Goal: Transaction & Acquisition: Download file/media

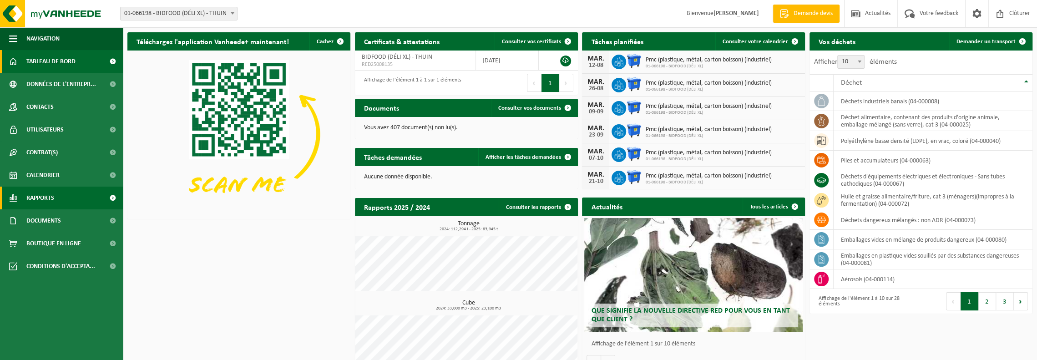
click at [52, 197] on span "Rapports" at bounding box center [40, 198] width 28 height 23
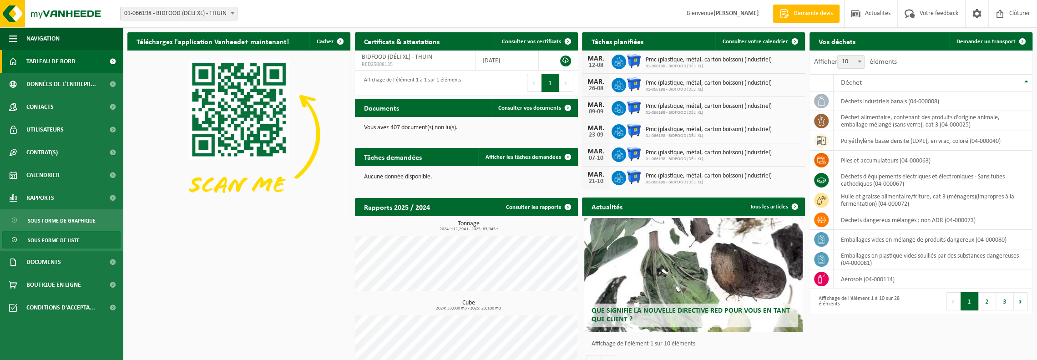
click at [35, 238] on span "Sous forme de liste" at bounding box center [54, 240] width 52 height 17
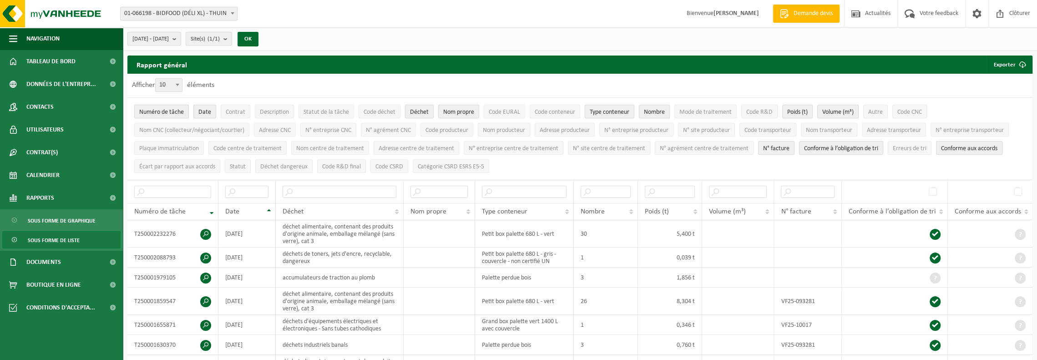
click at [148, 110] on span "Numéro de tâche" at bounding box center [161, 112] width 45 height 7
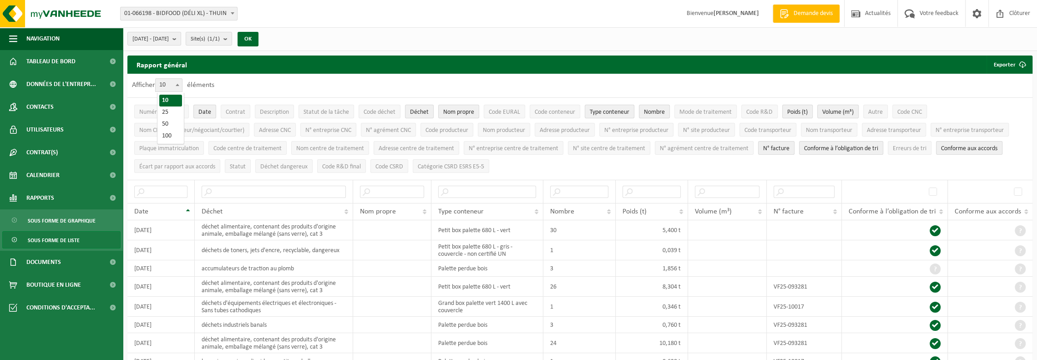
click at [179, 85] on b at bounding box center [178, 85] width 4 height 2
click at [179, 79] on select "10 25 50 100" at bounding box center [170, 78] width 27 height 0
click at [166, 111] on span "Numéro de tâche" at bounding box center [161, 112] width 45 height 7
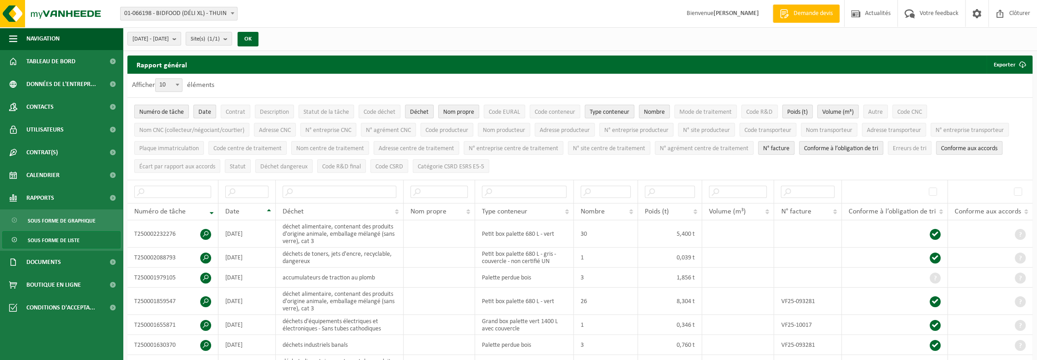
click at [166, 111] on span "Numéro de tâche" at bounding box center [161, 112] width 45 height 7
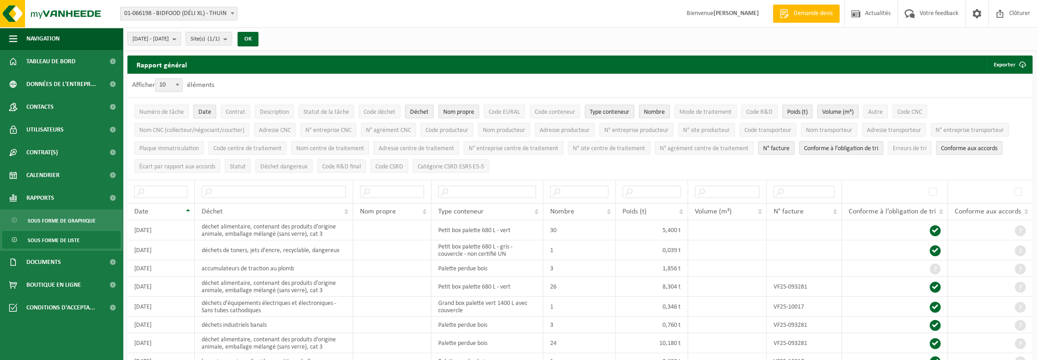
click at [204, 111] on span "Date" at bounding box center [204, 112] width 13 height 7
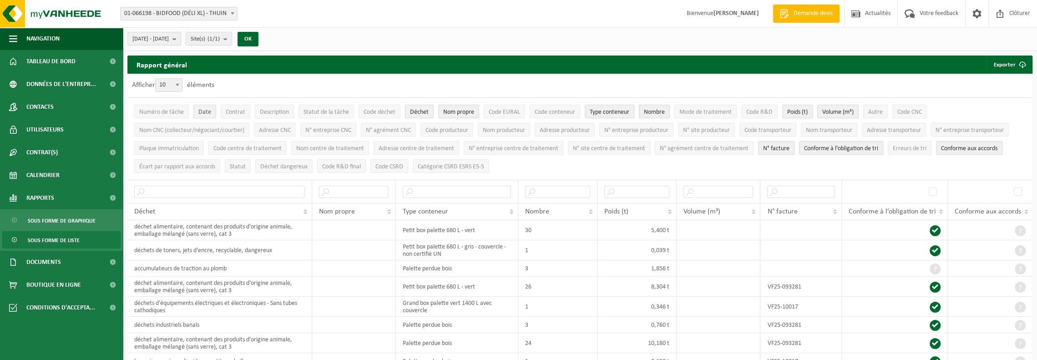
click at [204, 111] on span "Date" at bounding box center [204, 112] width 13 height 7
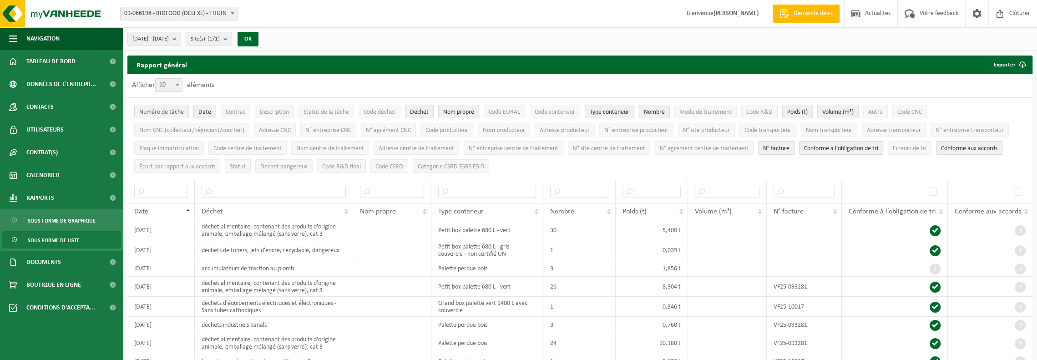
click at [167, 112] on span "Numéro de tâche" at bounding box center [161, 112] width 45 height 7
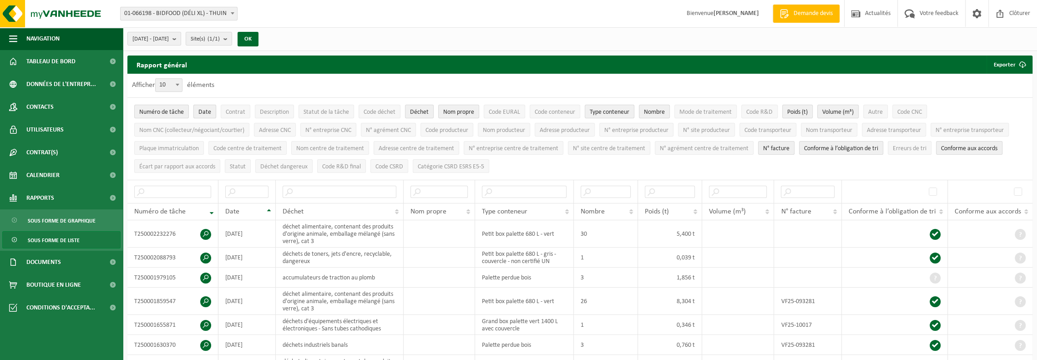
click at [202, 110] on span "Date" at bounding box center [204, 112] width 13 height 7
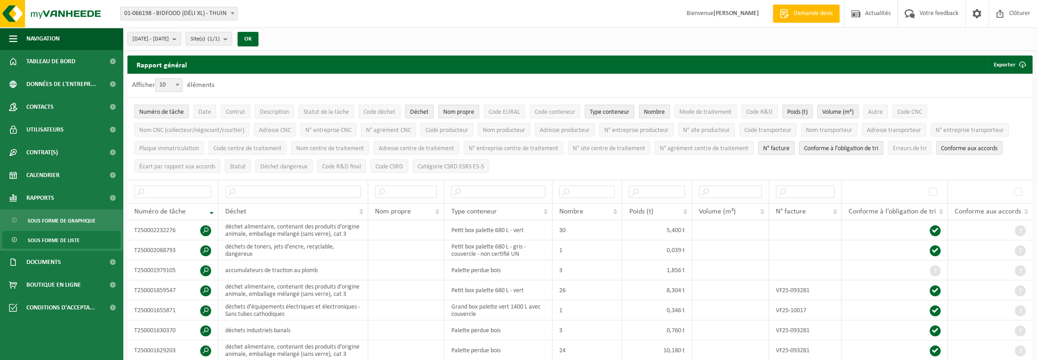
click at [766, 147] on span "N° facture" at bounding box center [776, 148] width 26 height 7
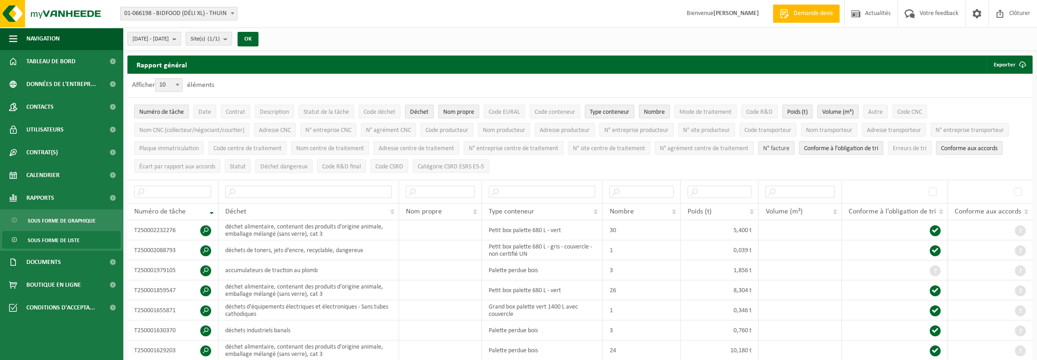
click at [783, 147] on span "N° facture" at bounding box center [776, 148] width 26 height 7
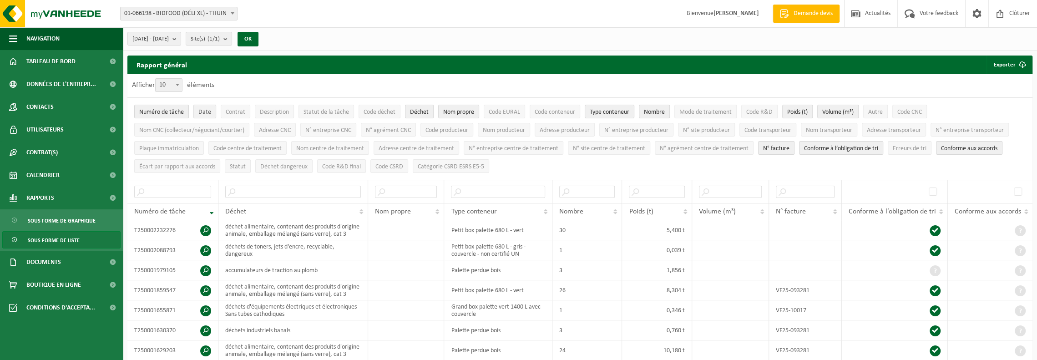
click at [204, 111] on span "Date" at bounding box center [204, 112] width 13 height 7
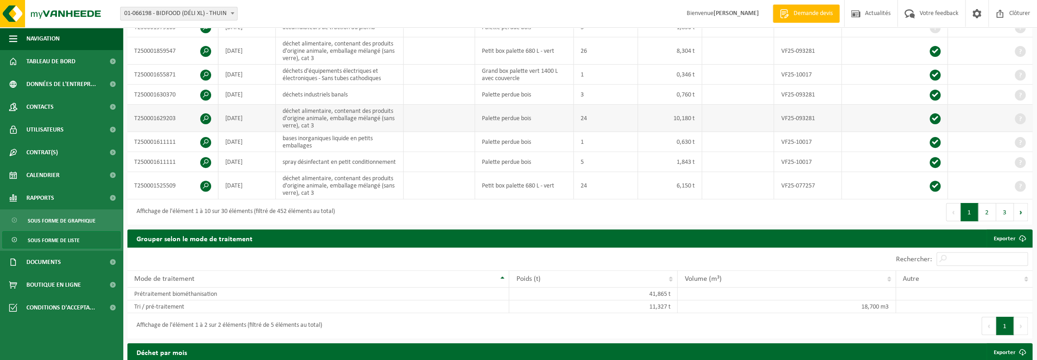
scroll to position [364, 0]
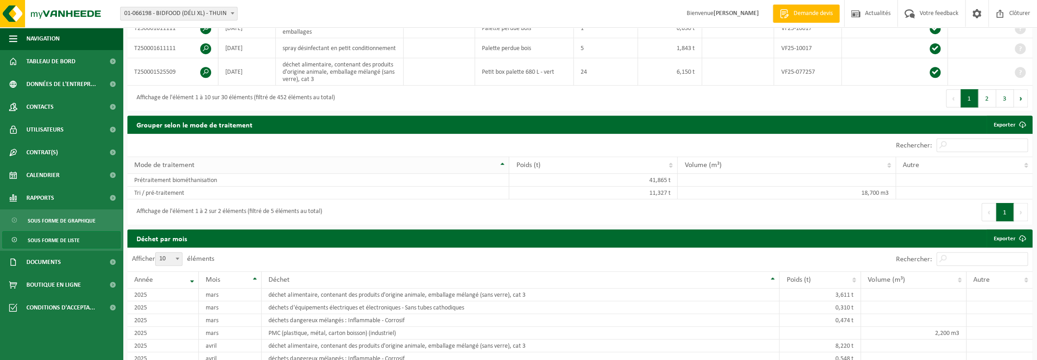
click at [501, 160] on th "Mode de traitement" at bounding box center [318, 165] width 382 height 17
click at [1020, 205] on button "Suivant" at bounding box center [1021, 212] width 14 height 18
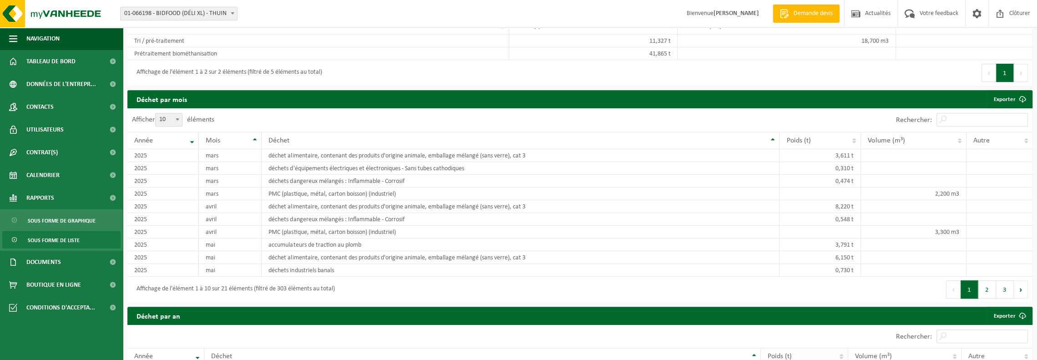
scroll to position [455, 0]
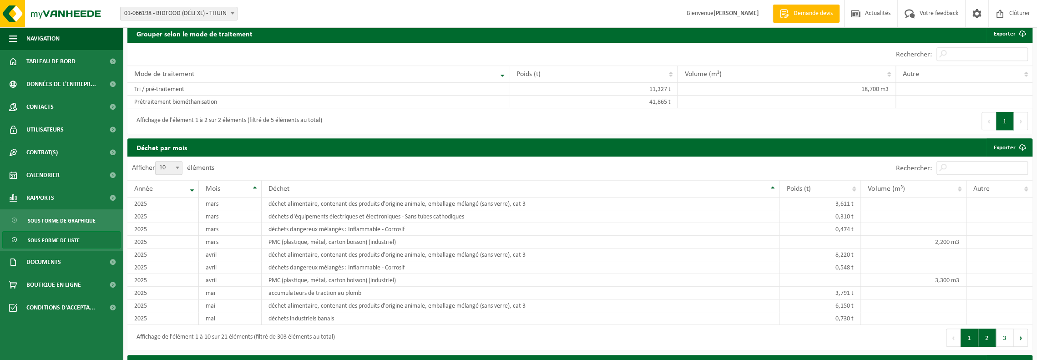
click at [985, 332] on button "2" at bounding box center [987, 337] width 18 height 18
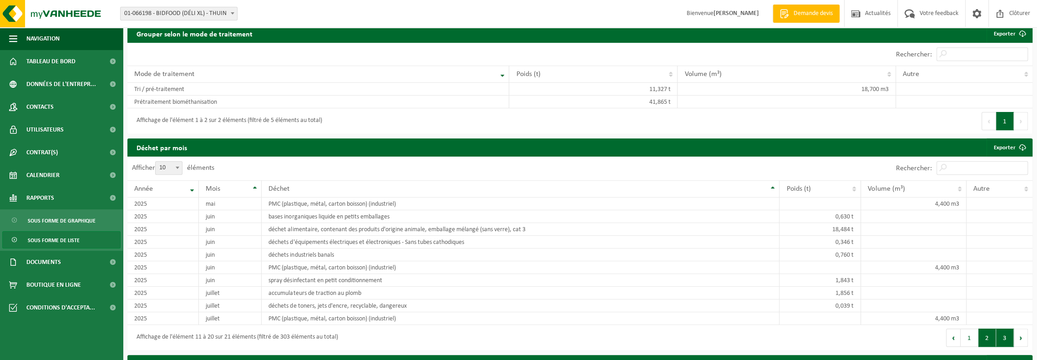
click at [997, 334] on button "3" at bounding box center [1005, 337] width 18 height 18
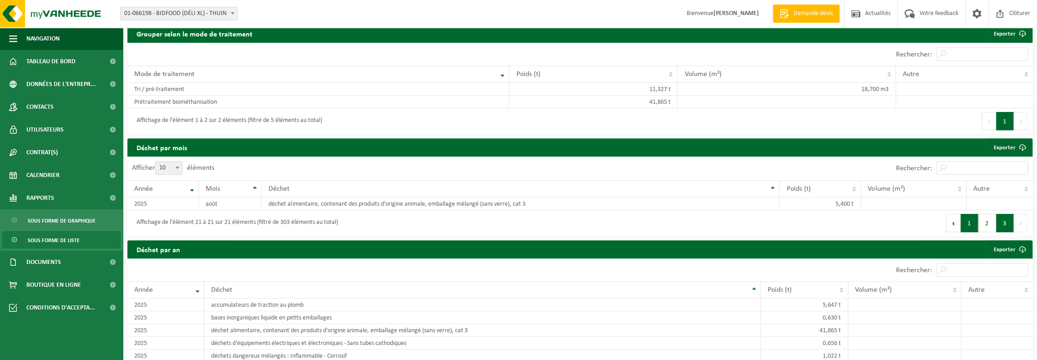
click at [969, 219] on button "1" at bounding box center [969, 223] width 18 height 18
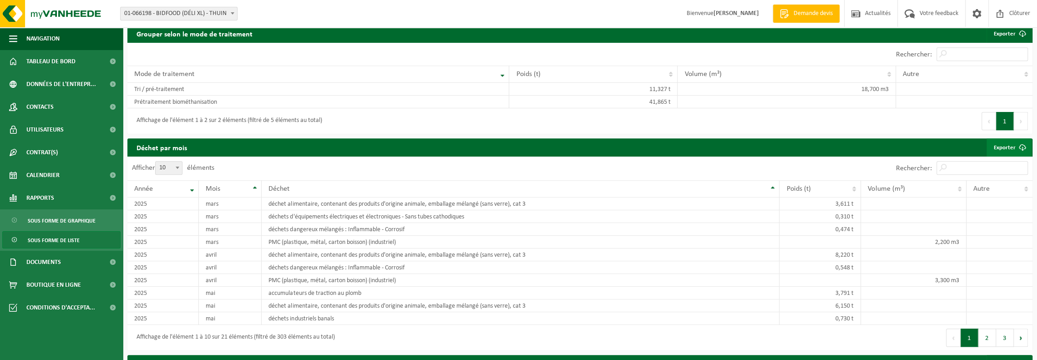
click at [996, 140] on link "Exporter" at bounding box center [1008, 147] width 45 height 18
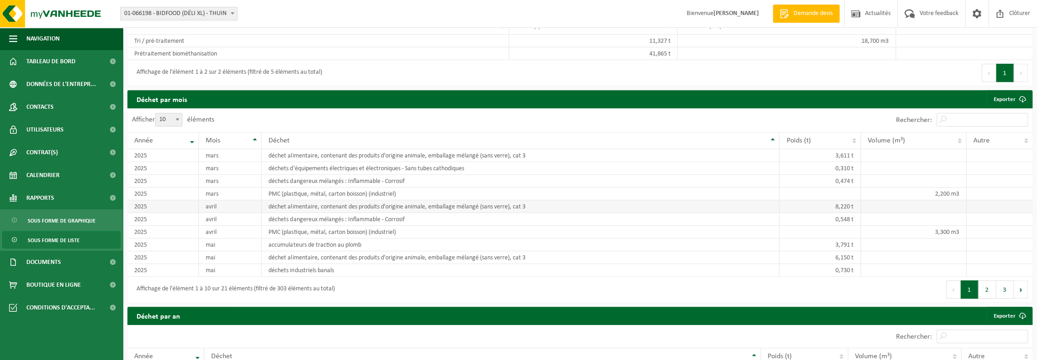
scroll to position [500, 0]
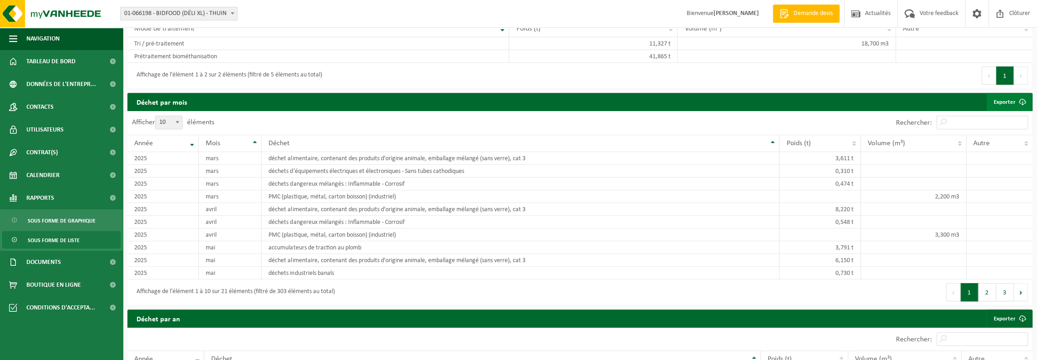
click at [998, 94] on link "Exporter" at bounding box center [1008, 102] width 45 height 18
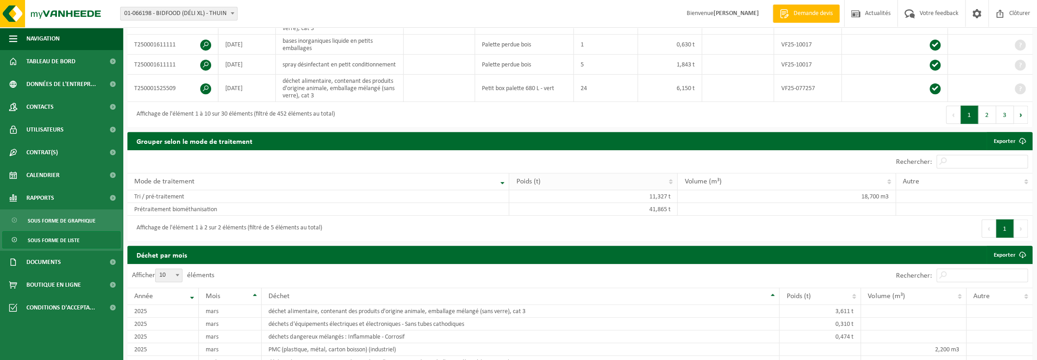
scroll to position [318, 0]
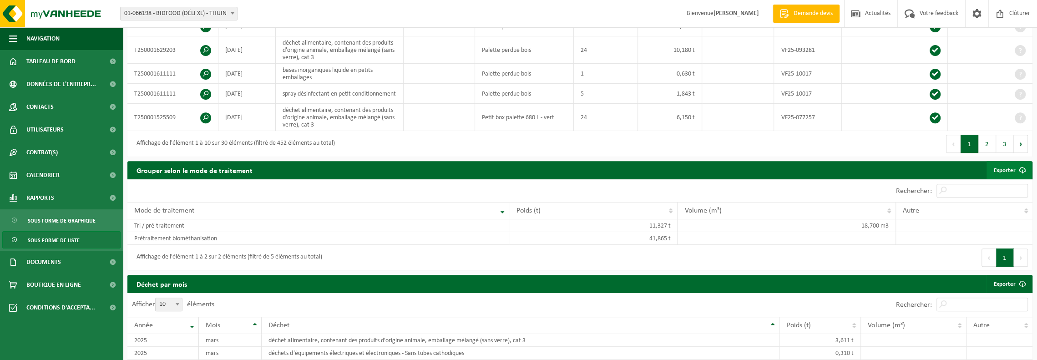
click at [1010, 162] on link "Exporter" at bounding box center [1008, 170] width 45 height 18
click at [388, 212] on th "Mode de traitement" at bounding box center [318, 210] width 382 height 17
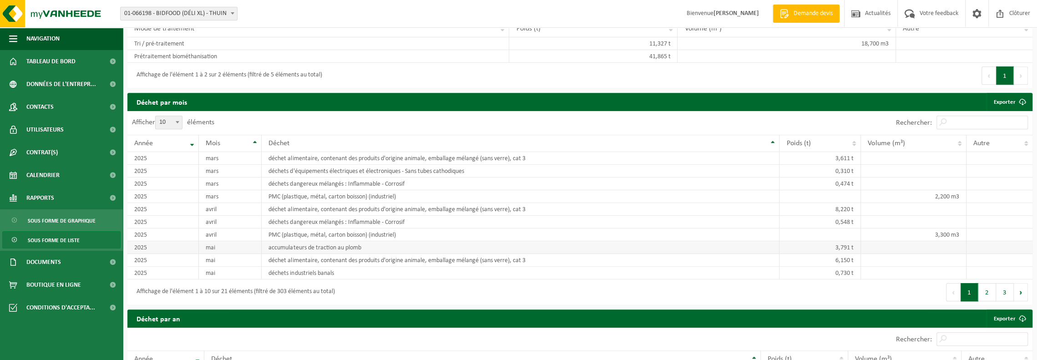
scroll to position [546, 0]
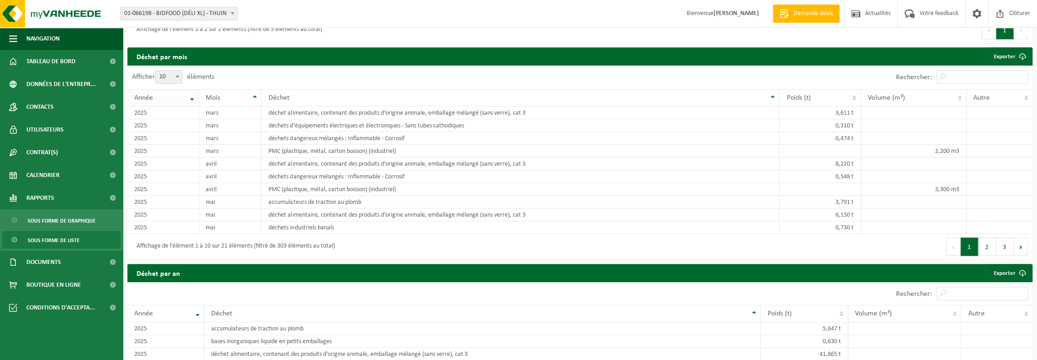
click at [190, 94] on th "Année" at bounding box center [162, 97] width 71 height 17
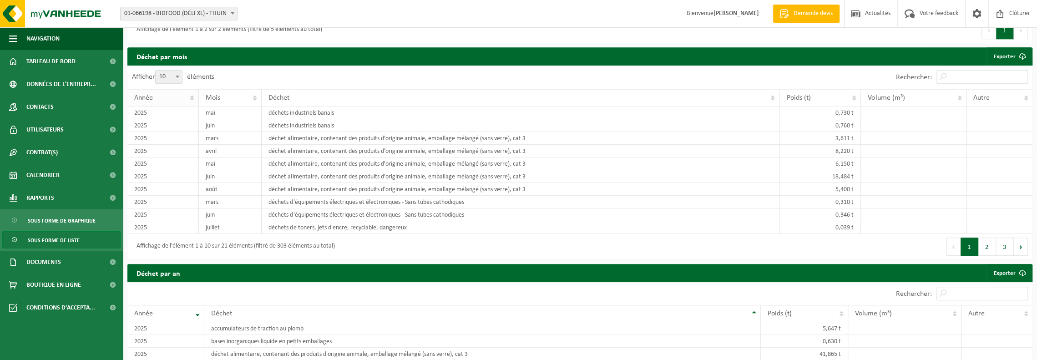
click at [190, 94] on th "Année" at bounding box center [162, 97] width 71 height 17
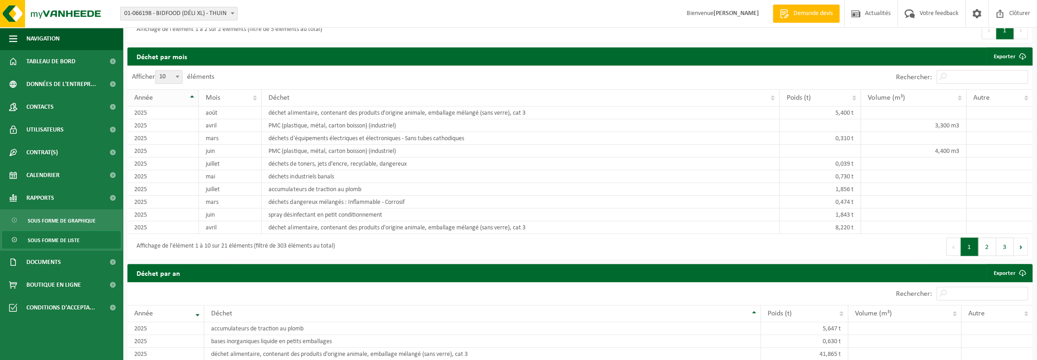
click at [190, 94] on th "Année" at bounding box center [162, 97] width 71 height 17
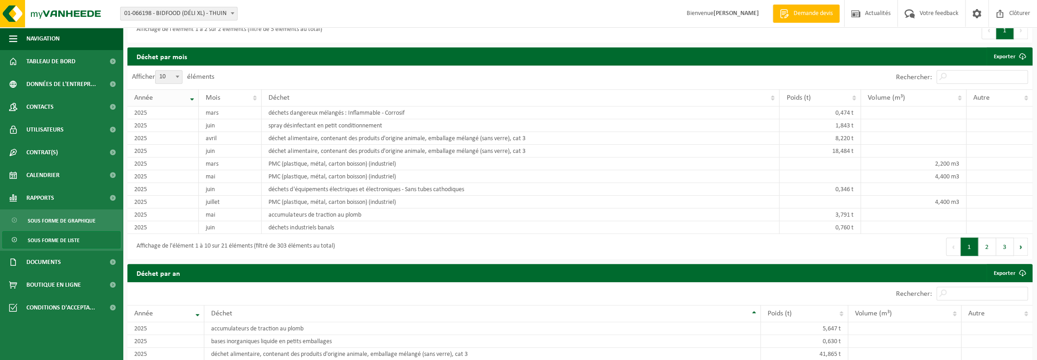
click at [190, 94] on th "Année" at bounding box center [162, 97] width 71 height 17
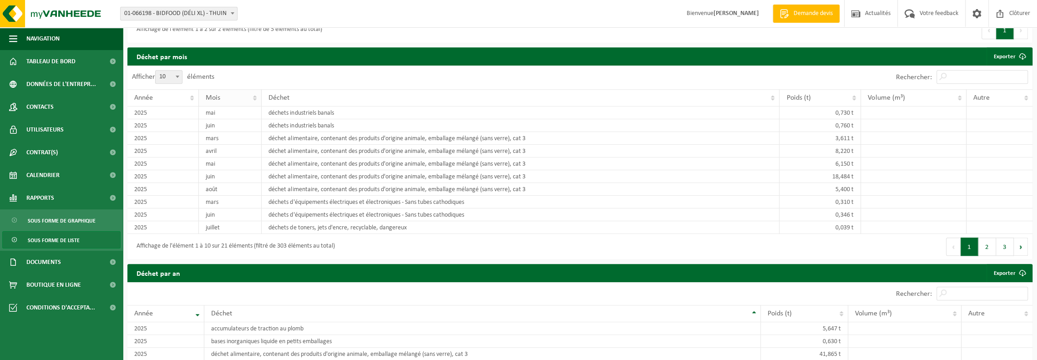
click at [255, 94] on th "Mois" at bounding box center [230, 97] width 63 height 17
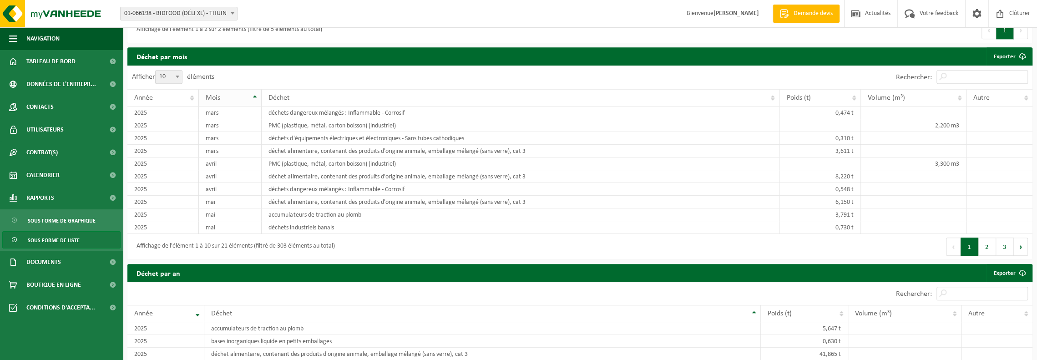
click at [255, 94] on th "Mois" at bounding box center [230, 97] width 63 height 17
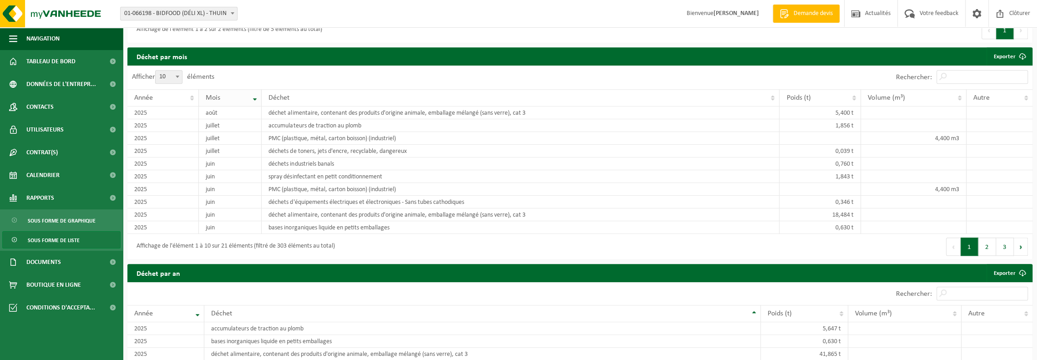
click at [255, 94] on th "Mois" at bounding box center [230, 97] width 63 height 17
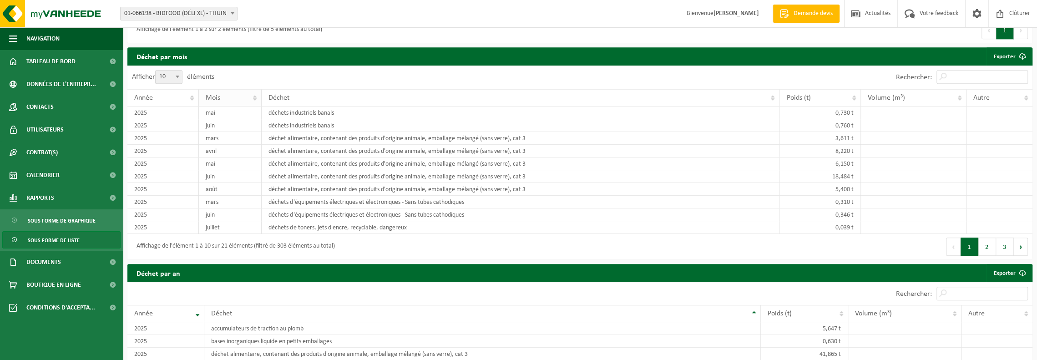
click at [255, 94] on th "Mois" at bounding box center [230, 97] width 63 height 17
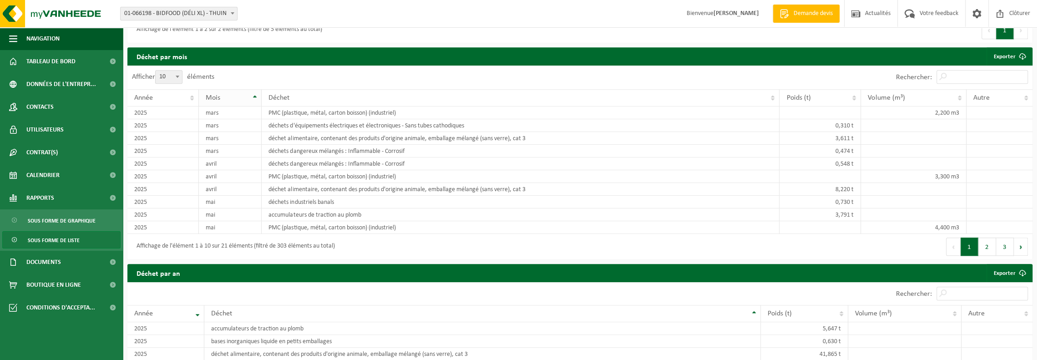
click at [255, 94] on th "Mois" at bounding box center [230, 97] width 63 height 17
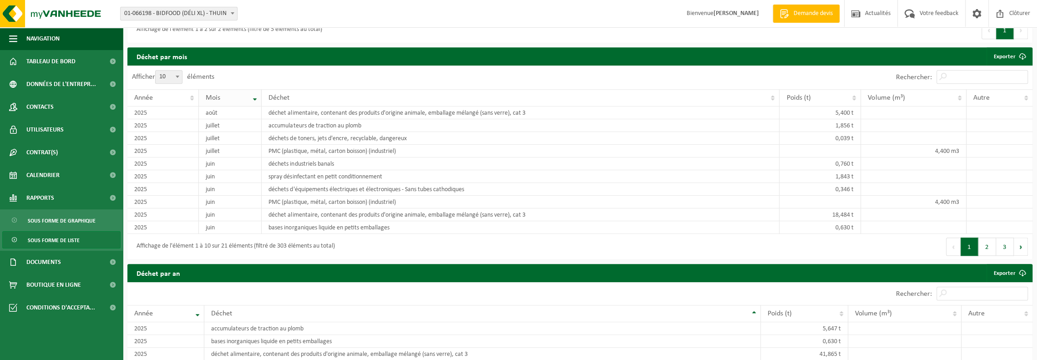
click at [255, 94] on th "Mois" at bounding box center [230, 97] width 63 height 17
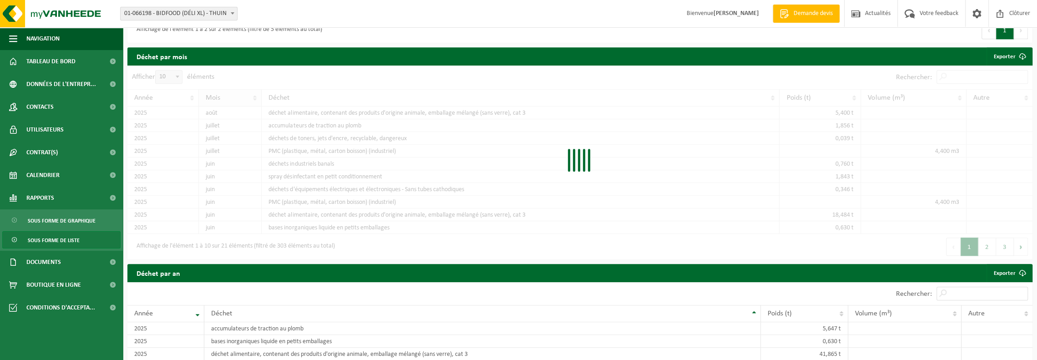
click at [255, 94] on th "Mois" at bounding box center [230, 97] width 63 height 17
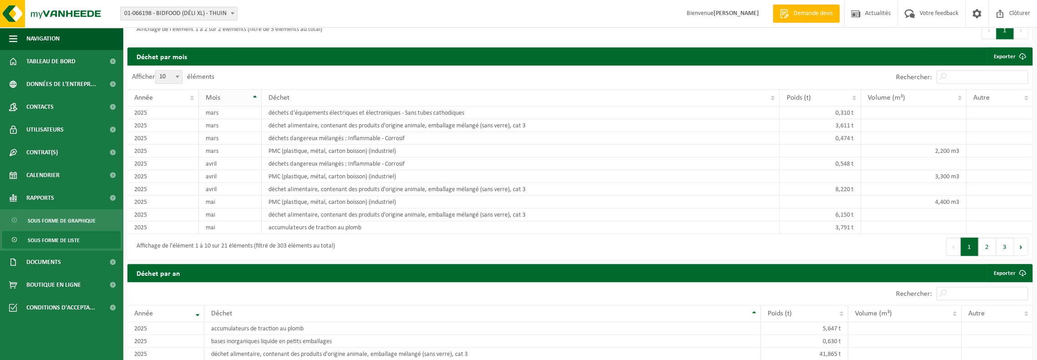
click at [255, 94] on th "Mois" at bounding box center [230, 97] width 63 height 17
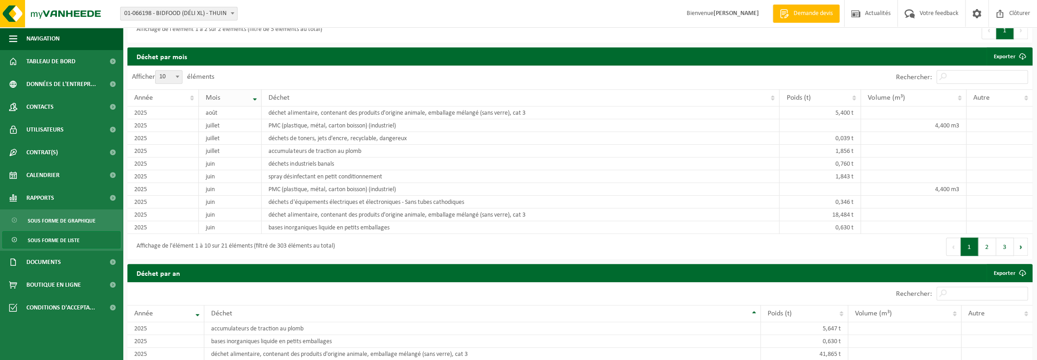
click at [255, 94] on th "Mois" at bounding box center [230, 97] width 63 height 17
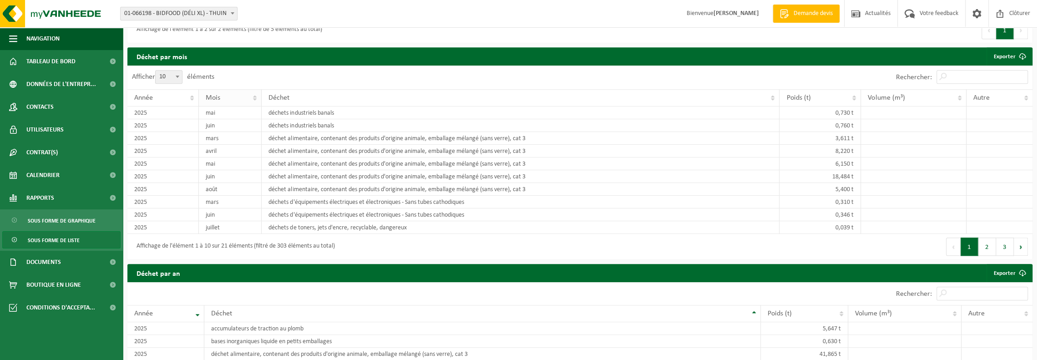
click at [255, 94] on th "Mois" at bounding box center [230, 97] width 63 height 17
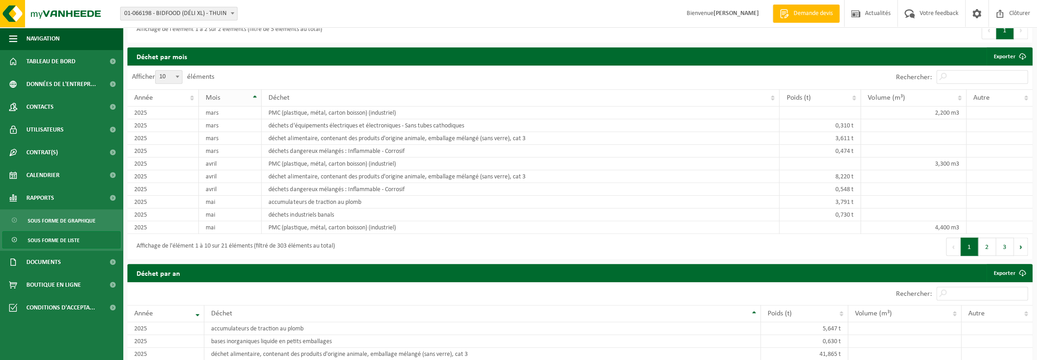
click at [255, 94] on th "Mois" at bounding box center [230, 97] width 63 height 17
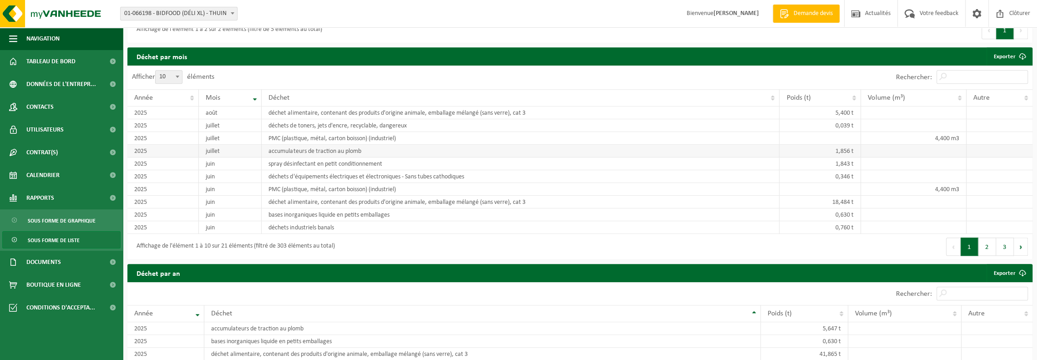
click at [543, 145] on td "accumulateurs de traction au plomb" at bounding box center [521, 151] width 518 height 13
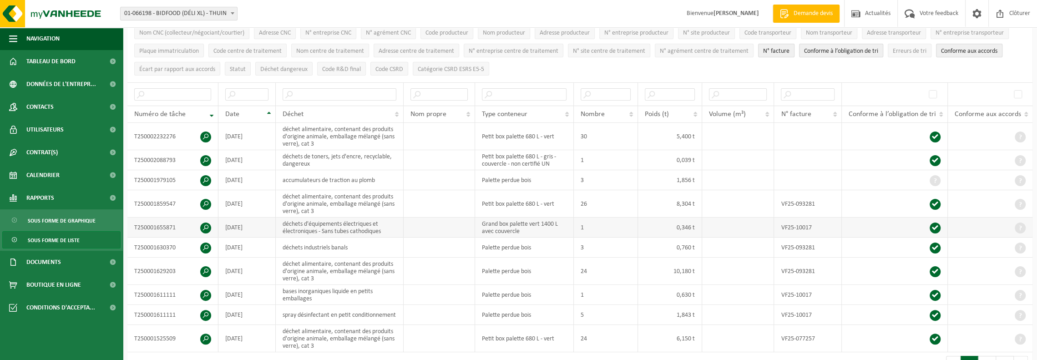
scroll to position [0, 0]
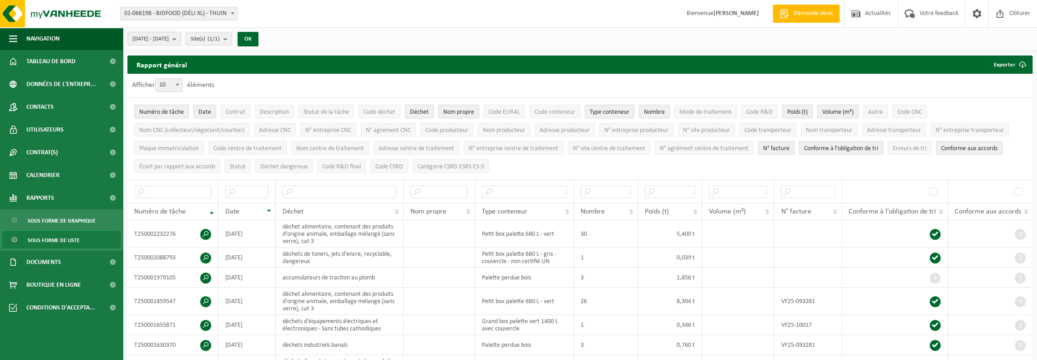
click at [181, 38] on b "submit" at bounding box center [176, 38] width 8 height 13
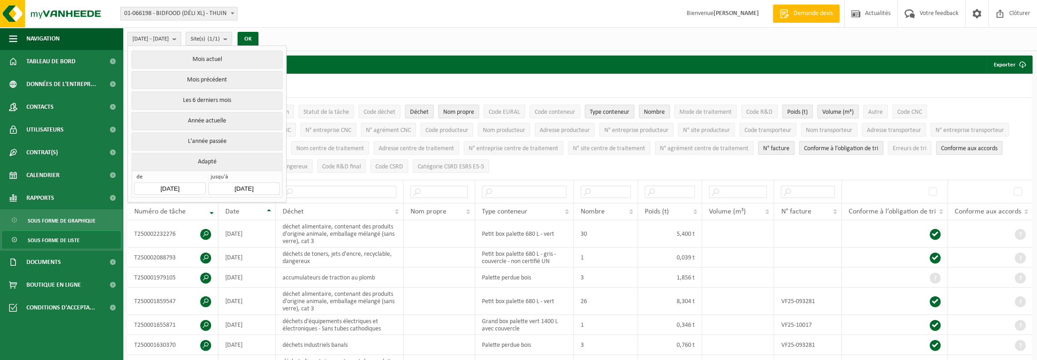
click at [181, 40] on b "submit" at bounding box center [176, 38] width 8 height 13
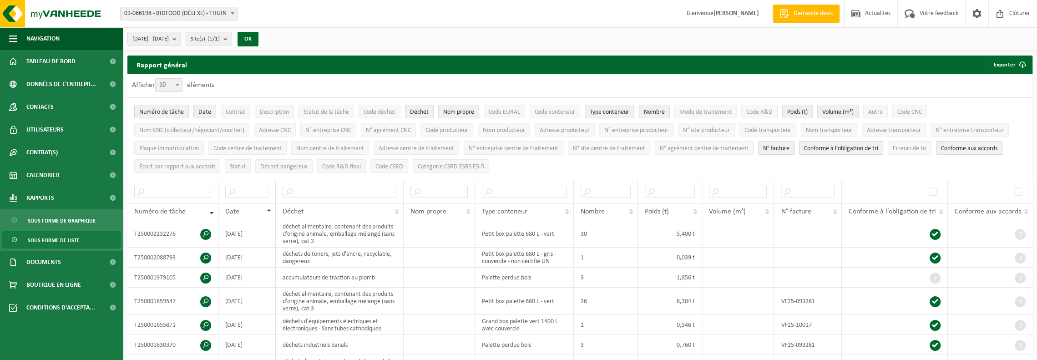
click at [181, 40] on b "submit" at bounding box center [176, 38] width 8 height 13
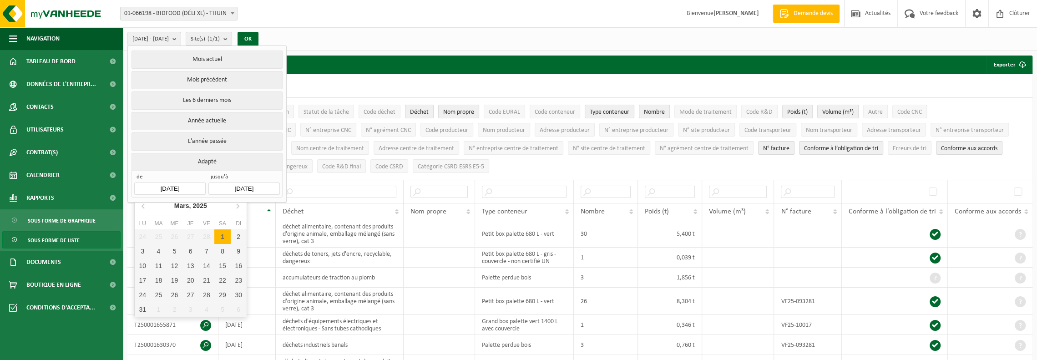
click at [169, 183] on input "2025-03-01" at bounding box center [169, 188] width 71 height 12
click at [144, 208] on icon at bounding box center [143, 205] width 15 height 15
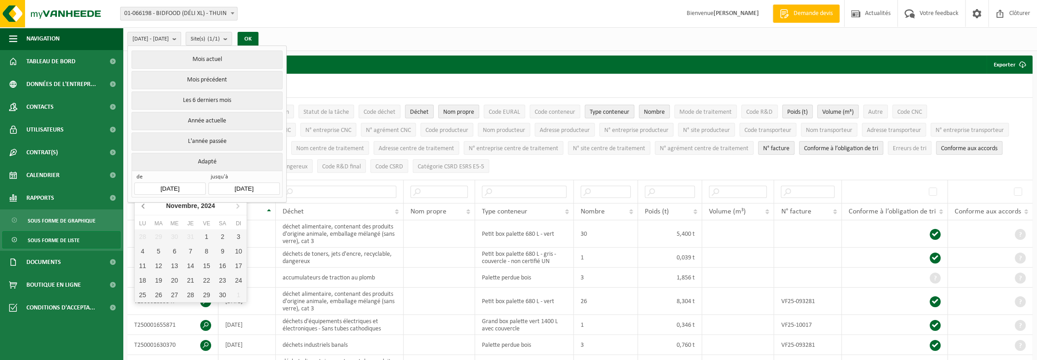
click at [144, 208] on icon at bounding box center [143, 205] width 15 height 15
click at [144, 207] on icon at bounding box center [143, 205] width 15 height 15
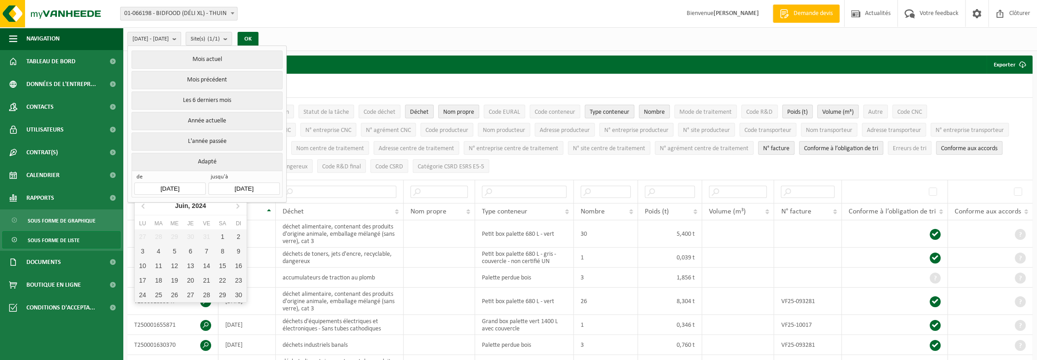
click at [160, 185] on input "2025-03-01" at bounding box center [169, 188] width 71 height 12
click at [144, 208] on icon at bounding box center [143, 206] width 2 height 5
click at [143, 208] on icon at bounding box center [143, 206] width 2 height 5
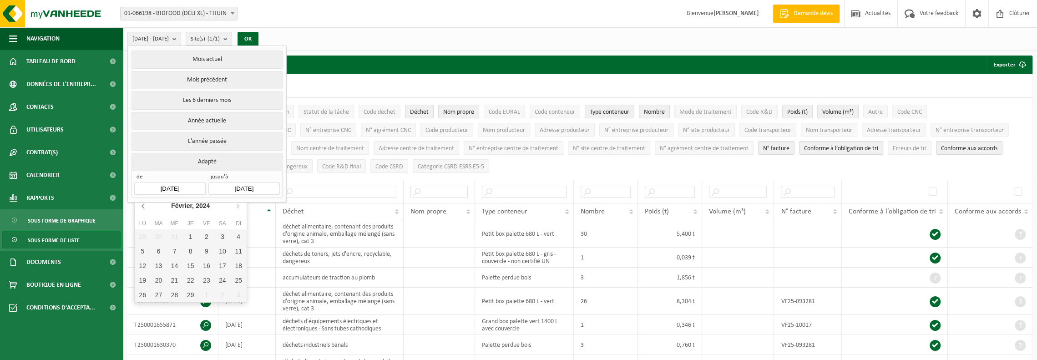
click at [143, 208] on icon at bounding box center [143, 206] width 2 height 5
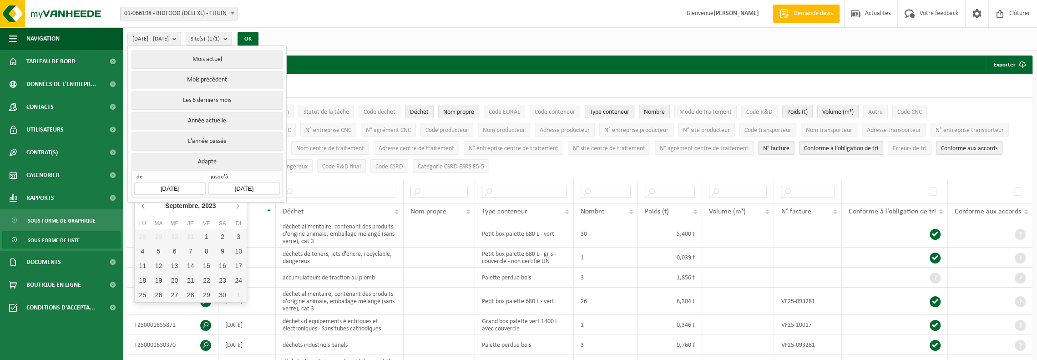
click at [143, 208] on icon at bounding box center [143, 206] width 2 height 5
click at [220, 236] on div "1" at bounding box center [222, 236] width 16 height 15
type input "[DATE]"
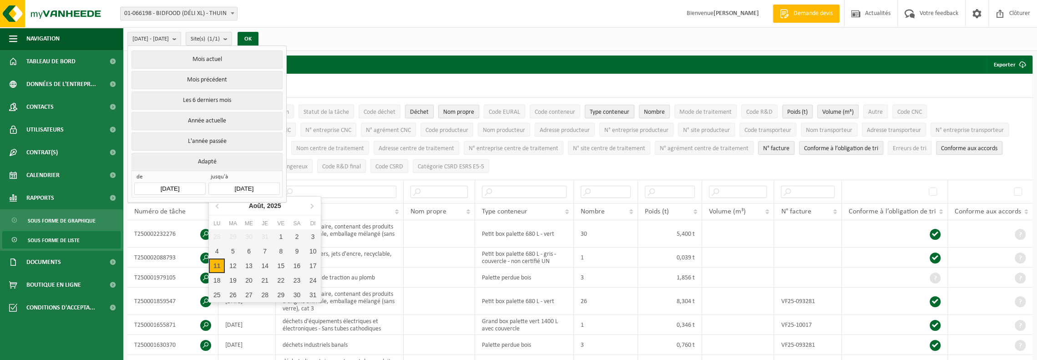
click at [263, 186] on input "2025-08-11" at bounding box center [243, 188] width 71 height 12
click at [295, 186] on input "text" at bounding box center [339, 192] width 113 height 12
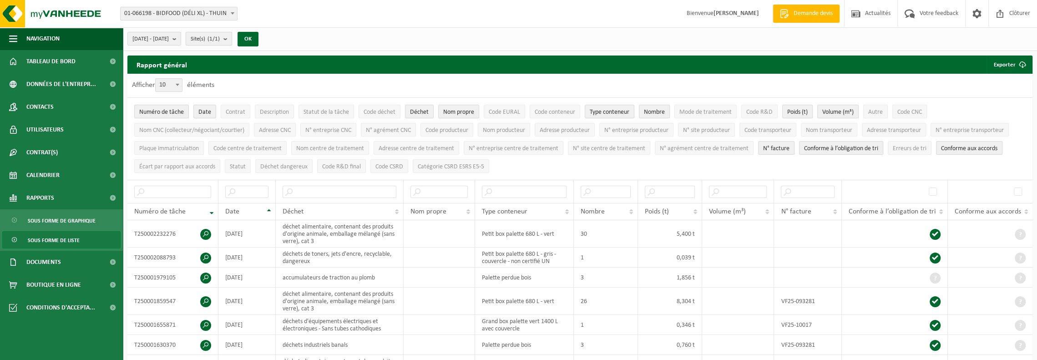
click at [232, 38] on b "submit" at bounding box center [227, 38] width 8 height 13
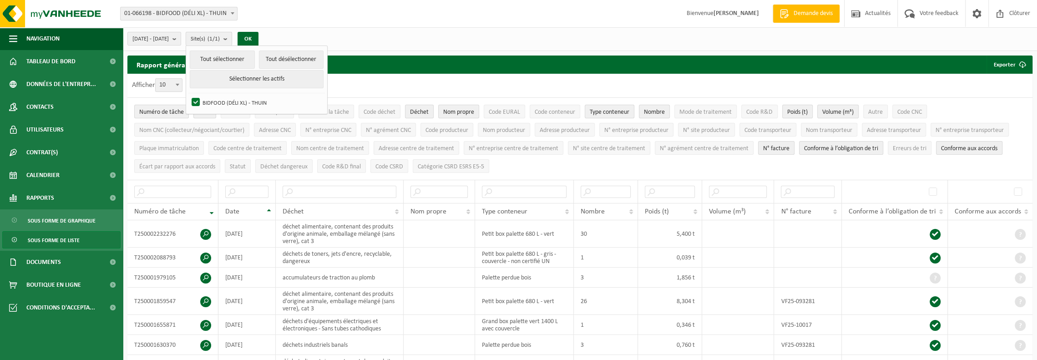
click at [232, 38] on b "submit" at bounding box center [227, 38] width 8 height 13
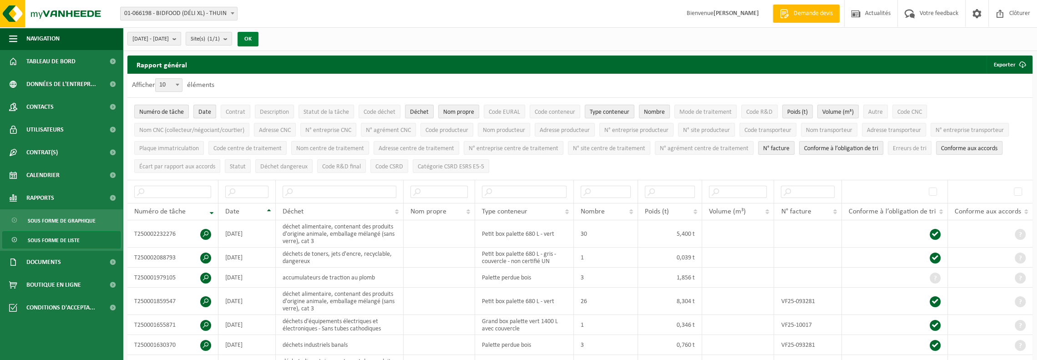
click at [258, 41] on button "OK" at bounding box center [247, 39] width 21 height 15
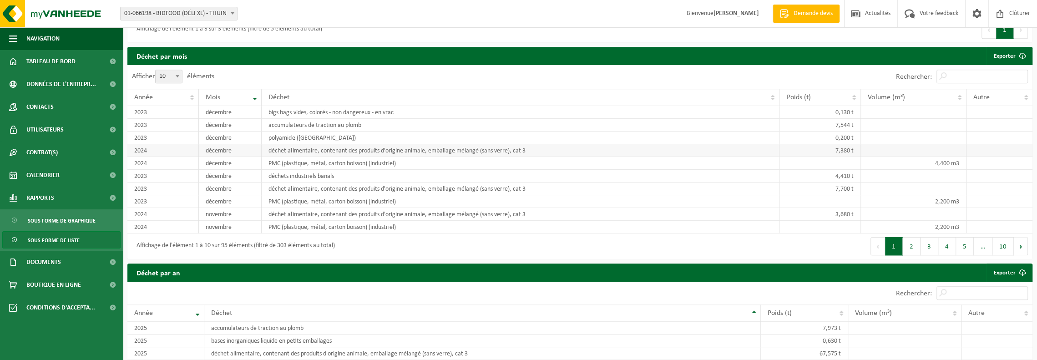
scroll to position [546, 0]
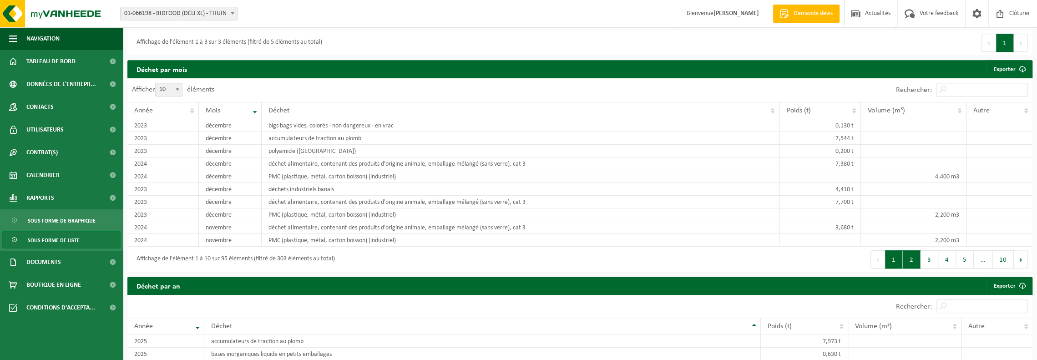
click at [914, 252] on button "2" at bounding box center [912, 259] width 18 height 18
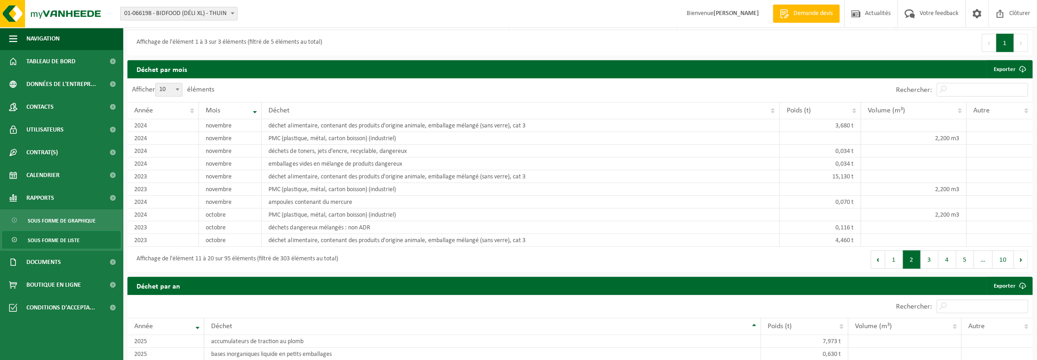
click at [914, 252] on button "2" at bounding box center [912, 259] width 18 height 18
click at [930, 255] on button "3" at bounding box center [929, 259] width 18 height 18
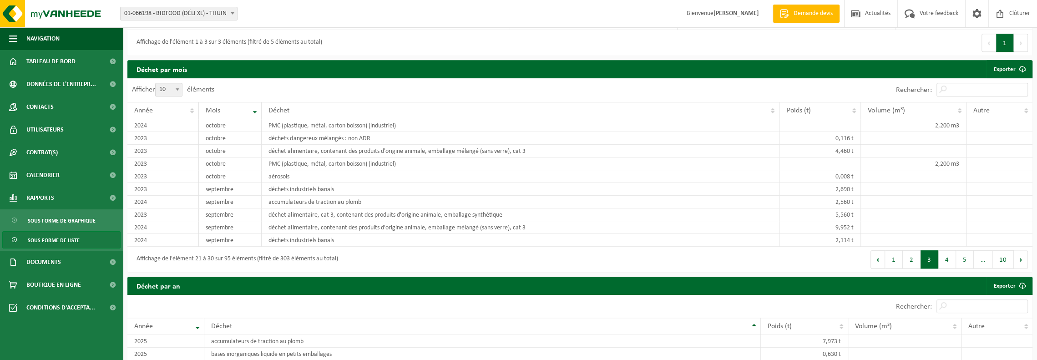
click at [930, 255] on button "3" at bounding box center [929, 259] width 18 height 18
click at [930, 254] on button "3" at bounding box center [929, 259] width 18 height 18
click at [1025, 107] on th "Autre" at bounding box center [999, 110] width 66 height 17
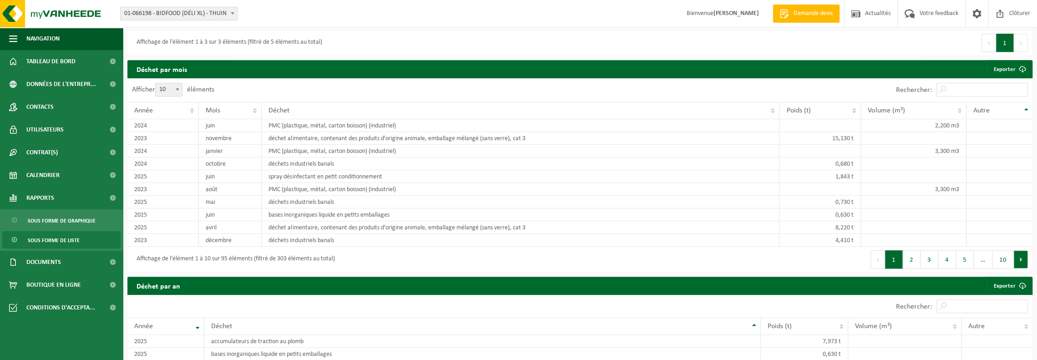
click at [1017, 254] on button "Suivant" at bounding box center [1021, 259] width 14 height 18
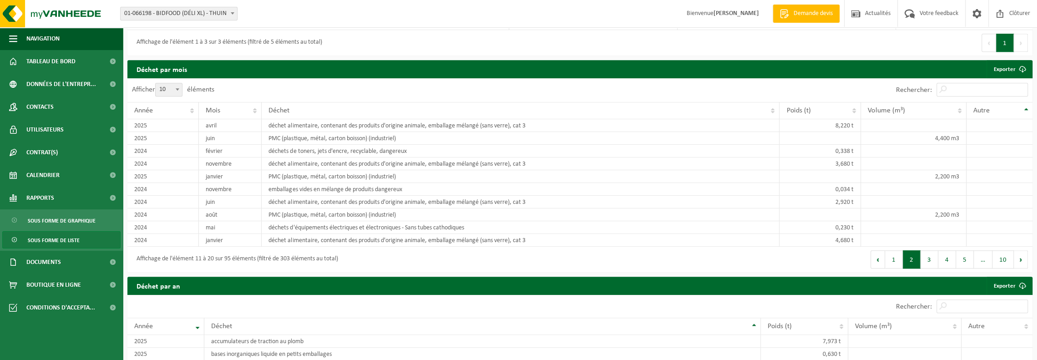
click at [1017, 254] on button "Suivant" at bounding box center [1021, 259] width 14 height 18
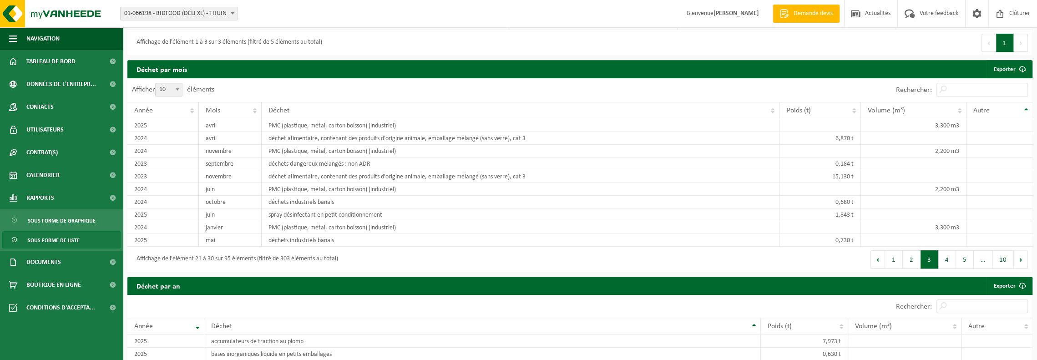
click at [1017, 254] on button "Suivant" at bounding box center [1021, 259] width 14 height 18
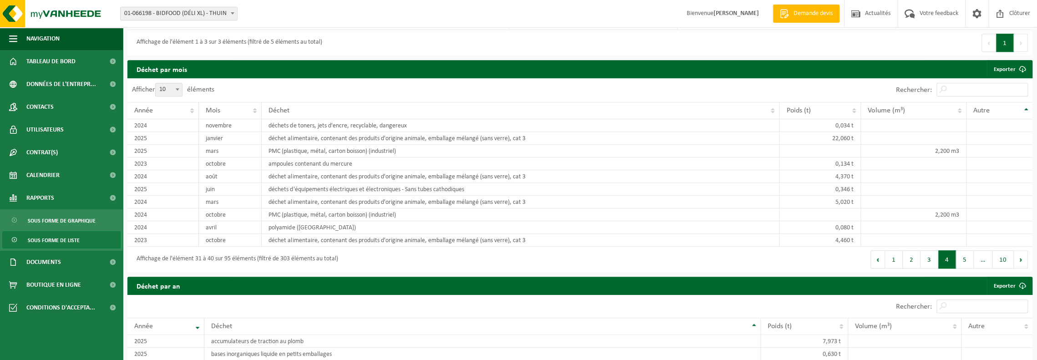
click at [1017, 254] on button "Suivant" at bounding box center [1021, 259] width 14 height 18
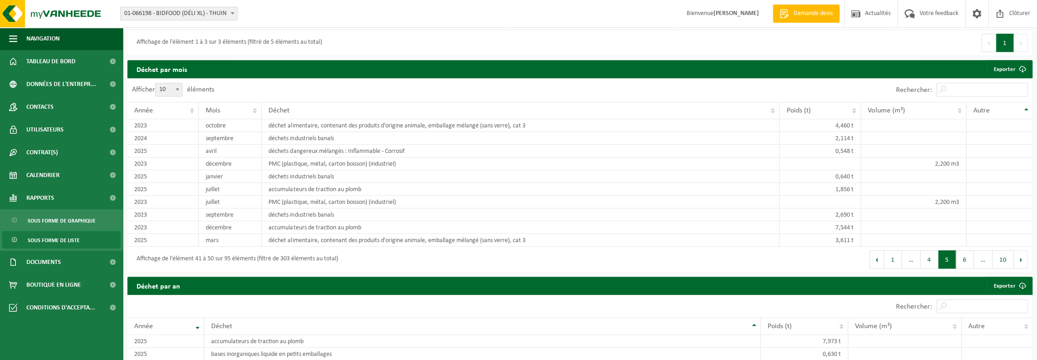
click at [1017, 254] on button "Suivant" at bounding box center [1021, 259] width 14 height 18
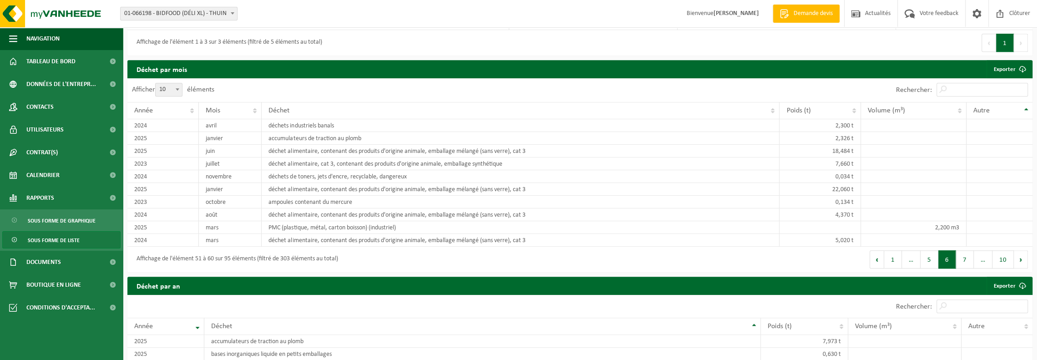
click at [1017, 254] on button "Suivant" at bounding box center [1021, 259] width 14 height 18
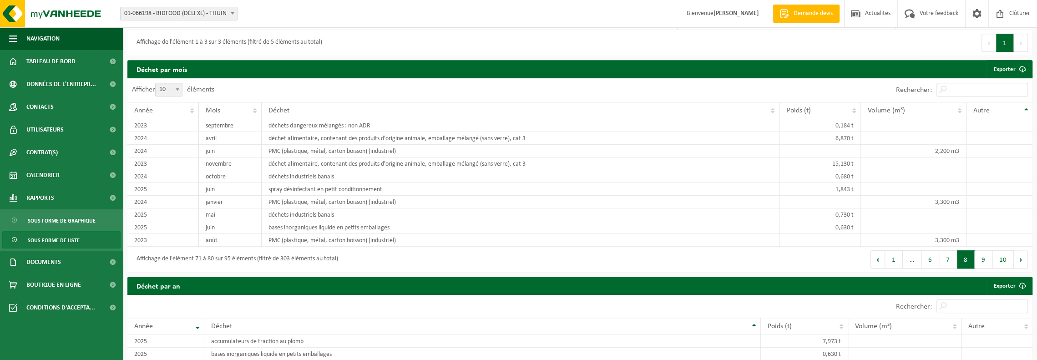
click at [1017, 254] on button "Suivant" at bounding box center [1021, 259] width 14 height 18
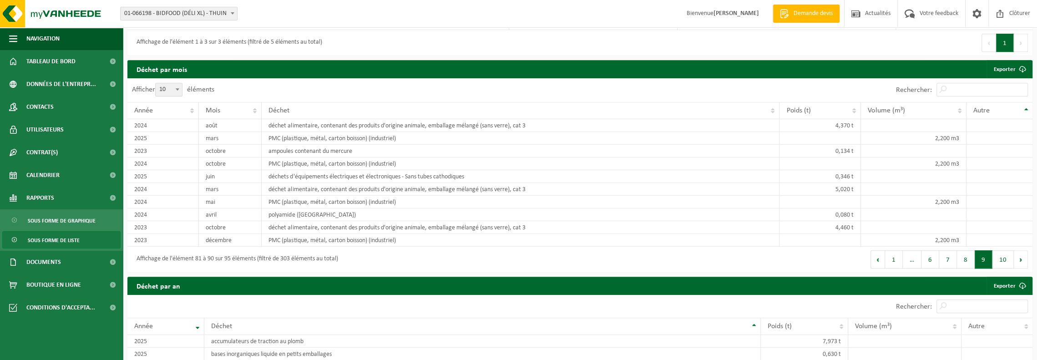
click at [1017, 254] on button "Suivant" at bounding box center [1021, 259] width 14 height 18
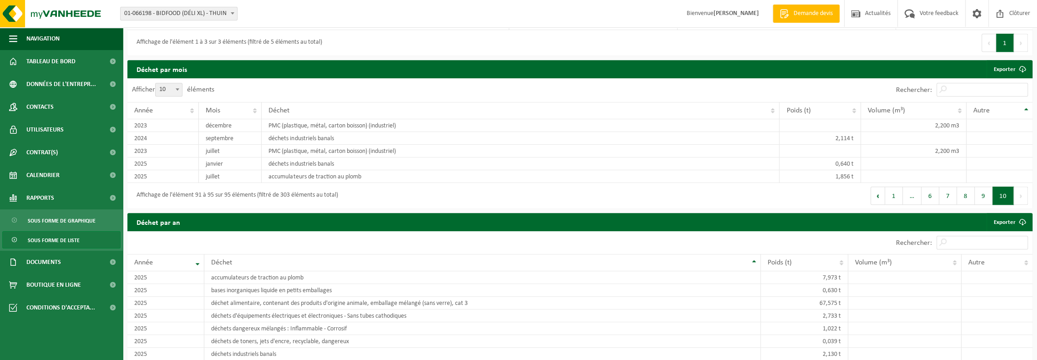
click at [1017, 259] on div "Autre" at bounding box center [994, 262] width 53 height 7
click at [985, 192] on button "9" at bounding box center [983, 196] width 18 height 18
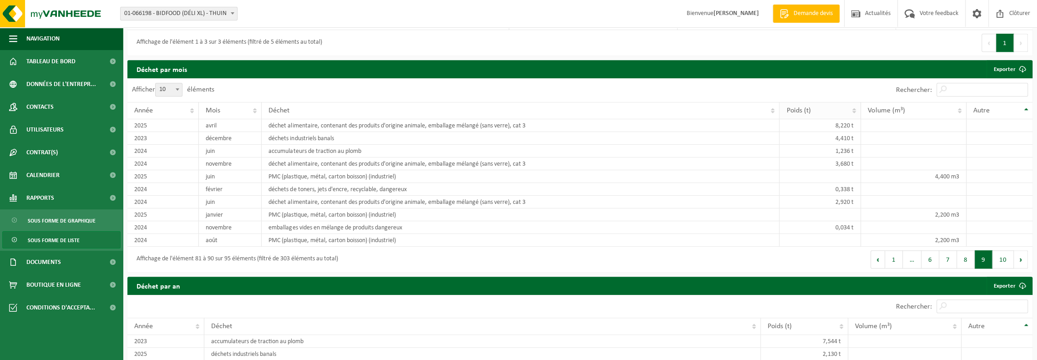
click at [853, 106] on th "Poids (t)" at bounding box center [819, 110] width 81 height 17
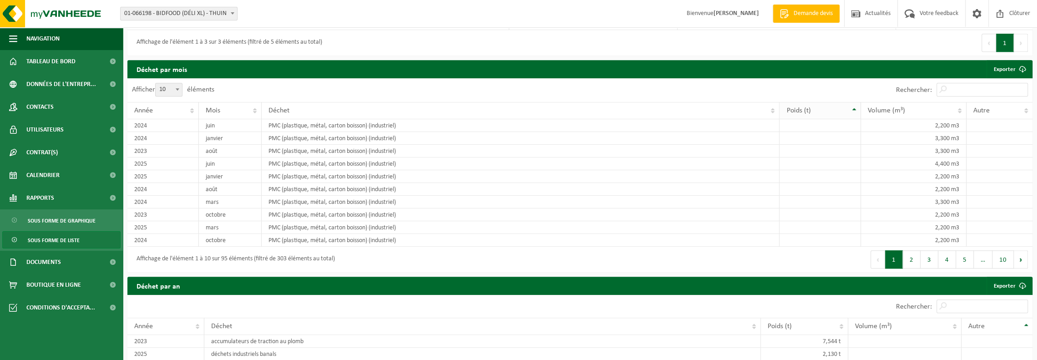
click at [853, 106] on th "Poids (t)" at bounding box center [819, 110] width 81 height 17
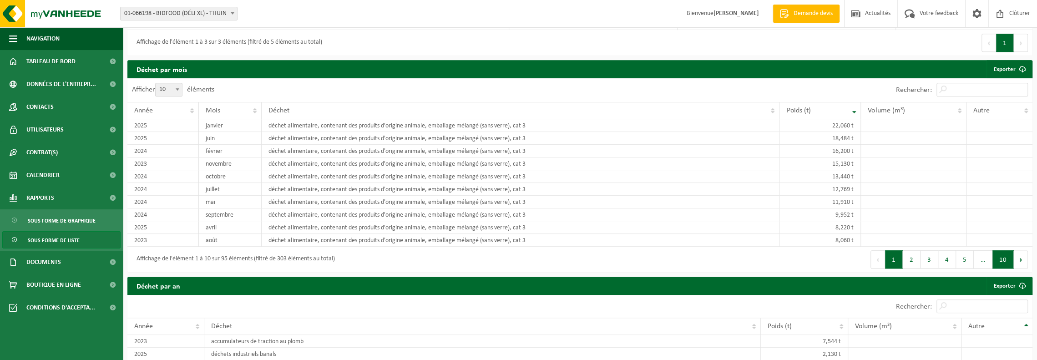
click at [1004, 256] on button "10" at bounding box center [1002, 259] width 21 height 18
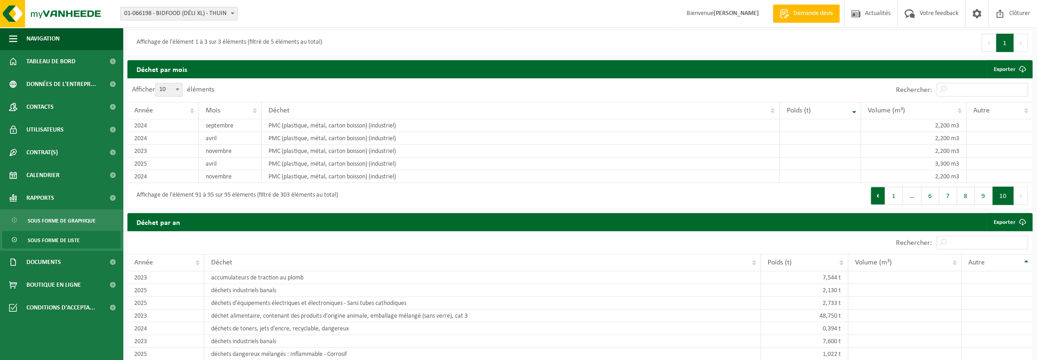
click at [884, 190] on button "Précédent" at bounding box center [877, 196] width 15 height 18
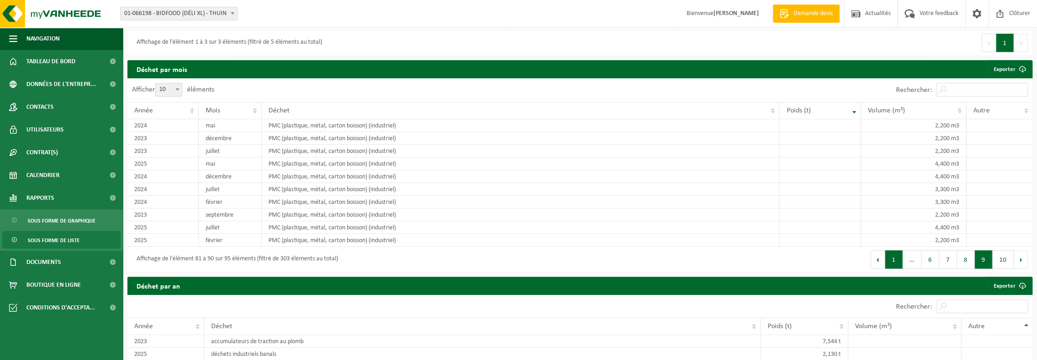
click at [895, 252] on button "1" at bounding box center [894, 259] width 18 height 18
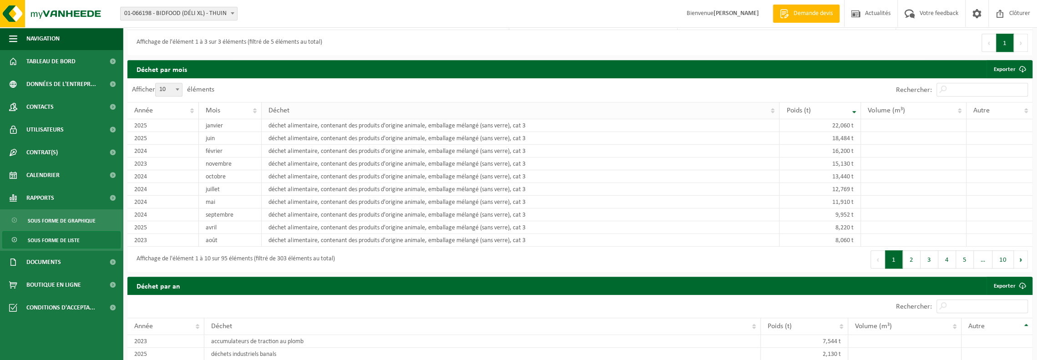
click at [772, 107] on th "Déchet" at bounding box center [521, 110] width 518 height 17
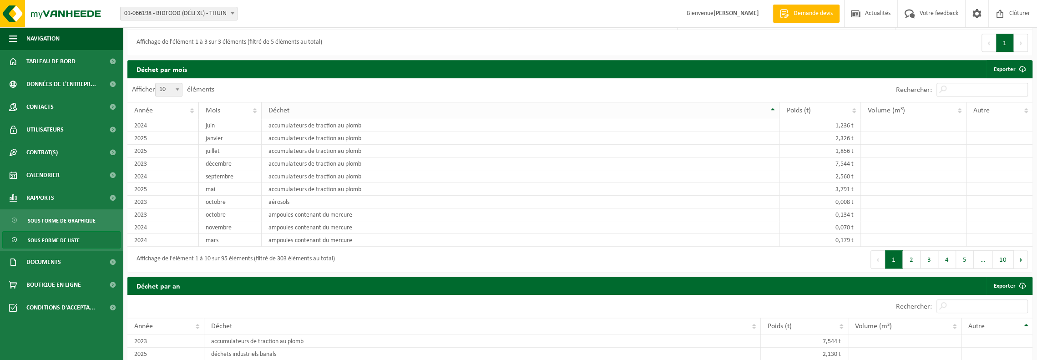
click at [772, 107] on th "Déchet" at bounding box center [521, 110] width 518 height 17
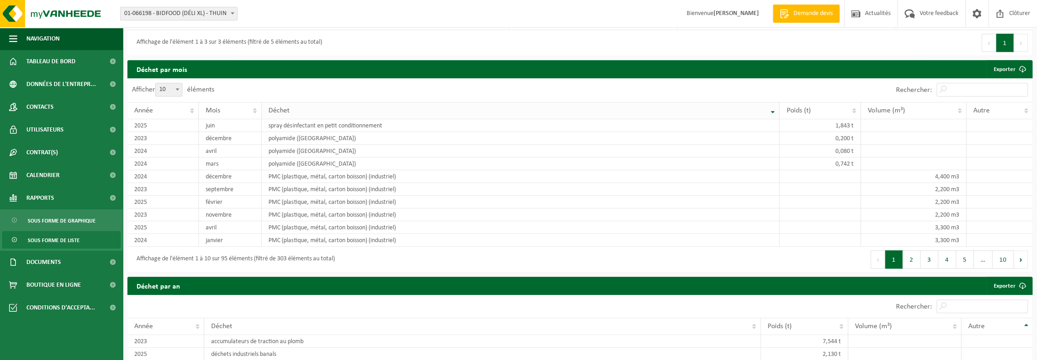
click at [773, 106] on th "Déchet" at bounding box center [521, 110] width 518 height 17
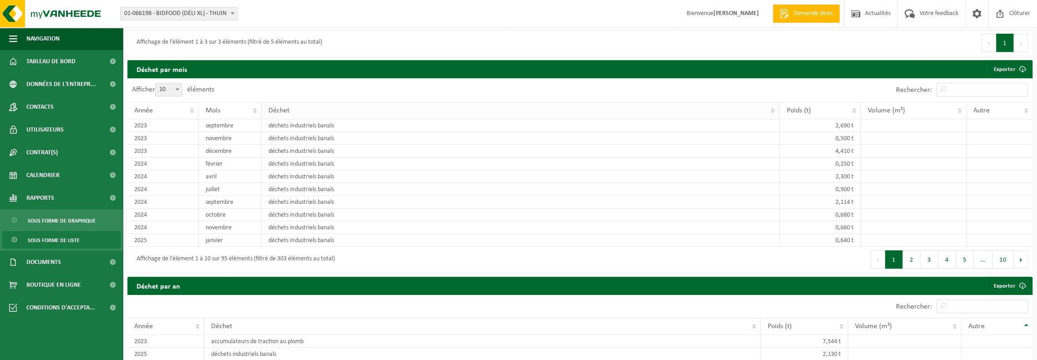
click at [773, 106] on th "Déchet" at bounding box center [521, 110] width 518 height 17
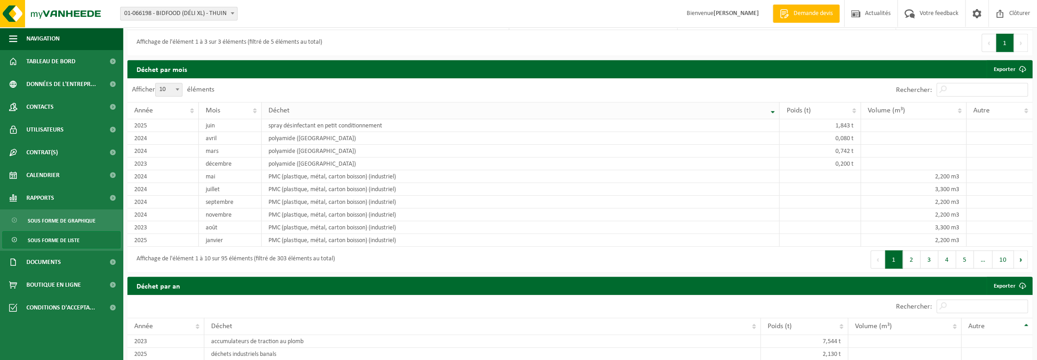
click at [773, 106] on th "Déchet" at bounding box center [521, 110] width 518 height 17
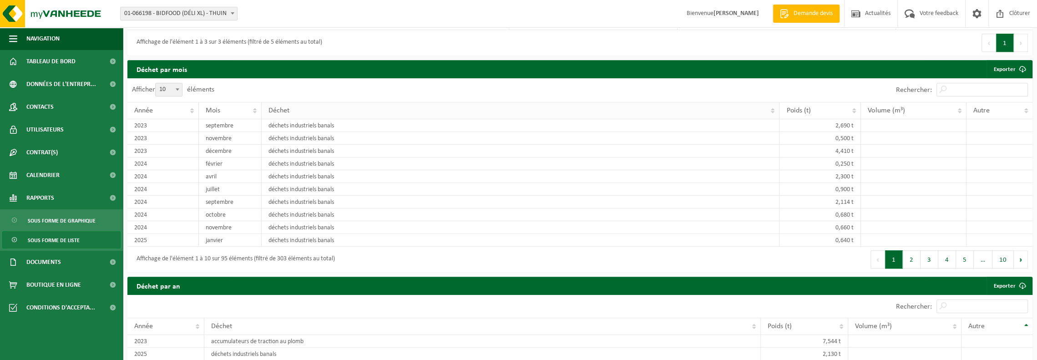
click at [773, 106] on th "Déchet" at bounding box center [521, 110] width 518 height 17
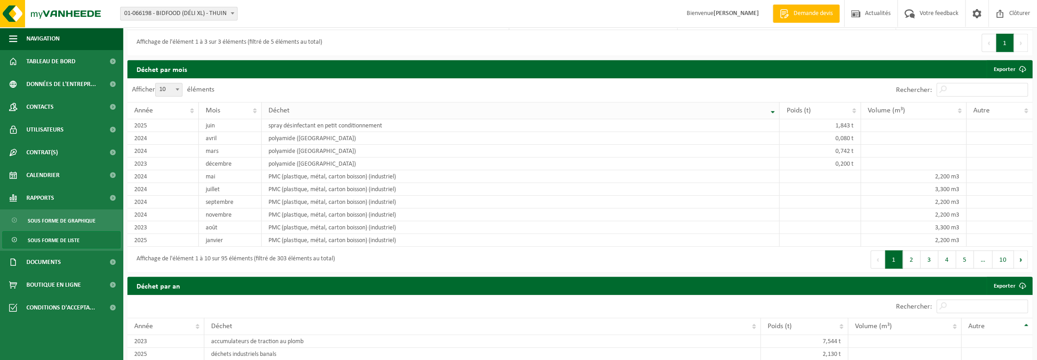
click at [773, 106] on th "Déchet" at bounding box center [521, 110] width 518 height 17
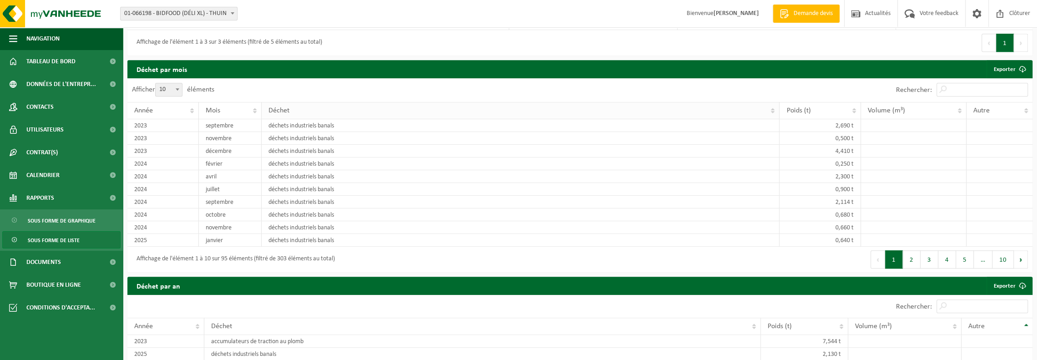
click at [773, 106] on th "Déchet" at bounding box center [521, 110] width 518 height 17
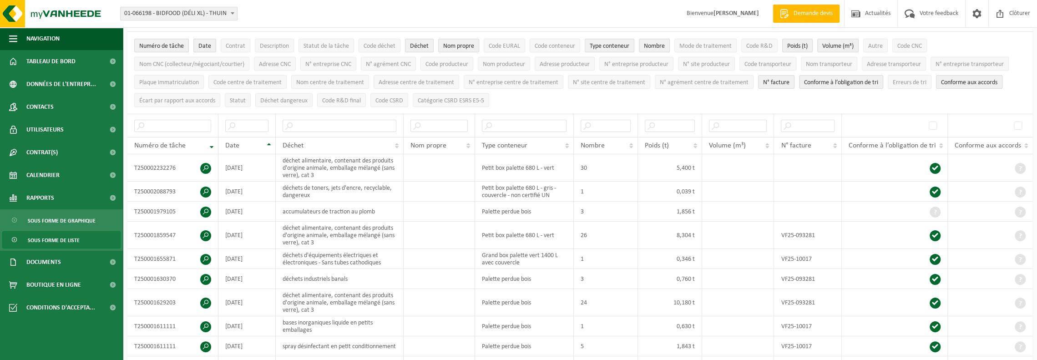
scroll to position [0, 0]
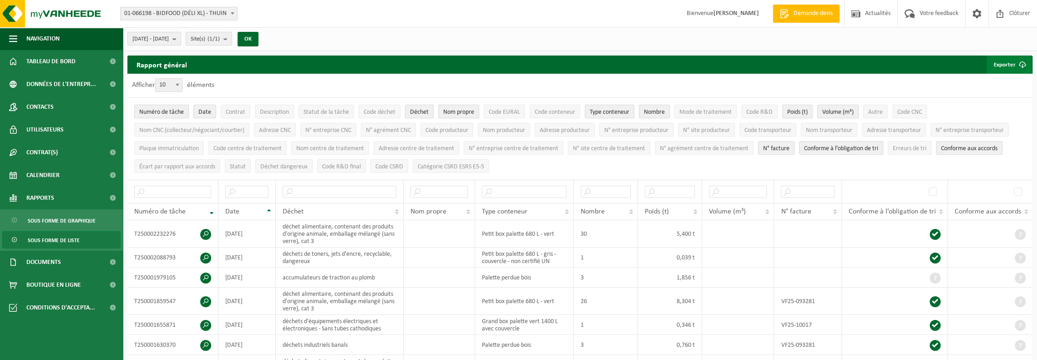
click at [1000, 63] on button "Exporter" at bounding box center [1008, 65] width 45 height 18
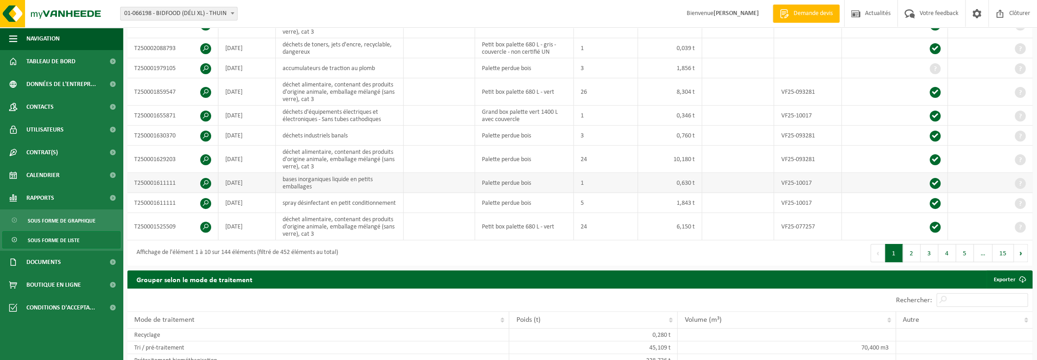
scroll to position [227, 0]
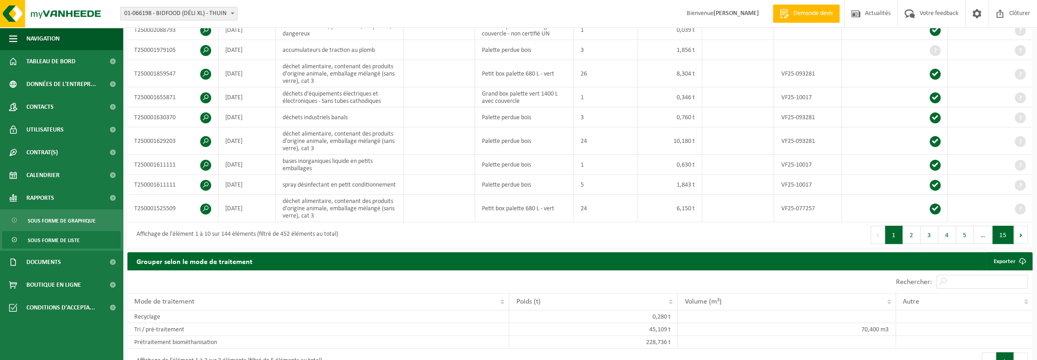
click at [998, 228] on button "15" at bounding box center [1002, 235] width 21 height 18
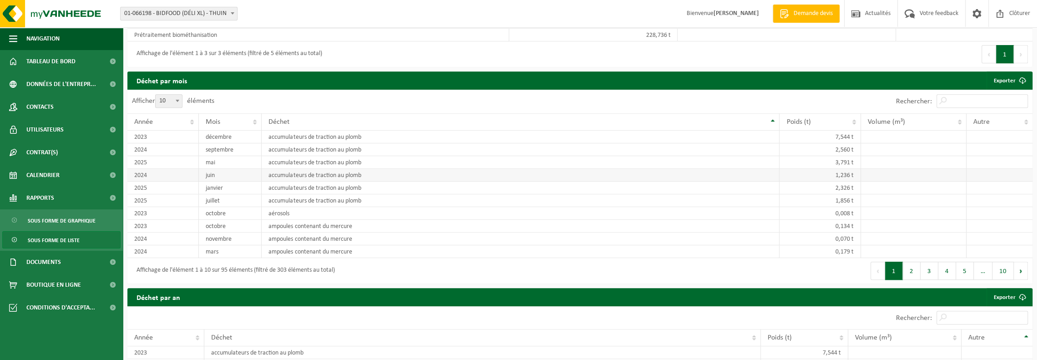
scroll to position [399, 0]
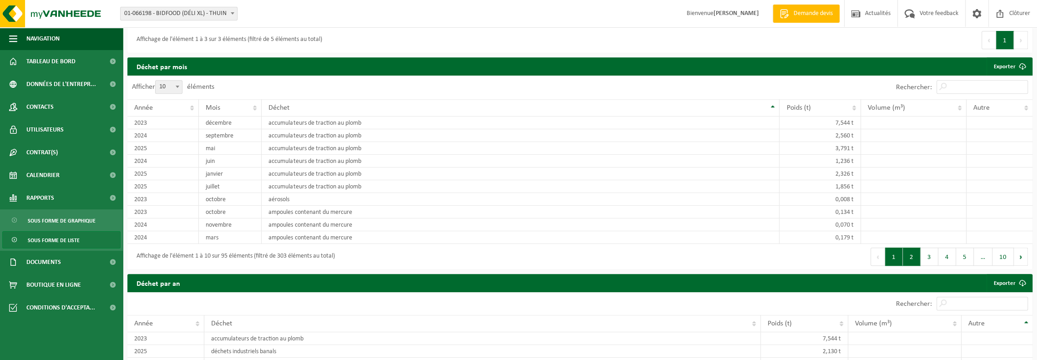
click at [914, 253] on button "2" at bounding box center [912, 256] width 18 height 18
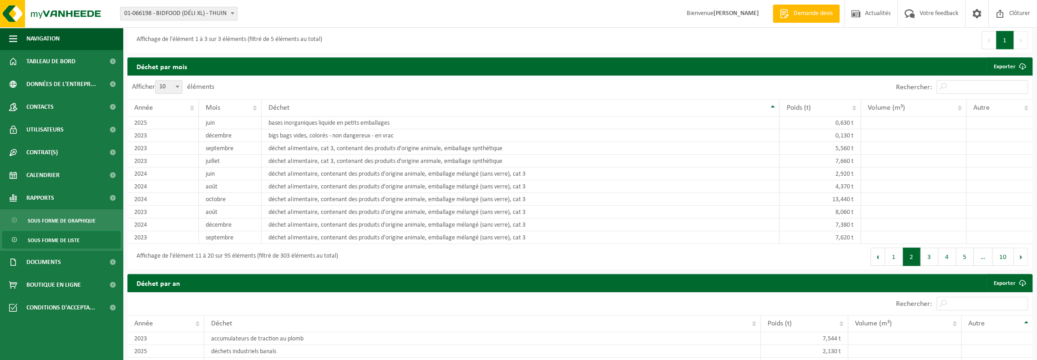
click at [914, 253] on button "2" at bounding box center [912, 256] width 18 height 18
click at [926, 250] on button "3" at bounding box center [929, 256] width 18 height 18
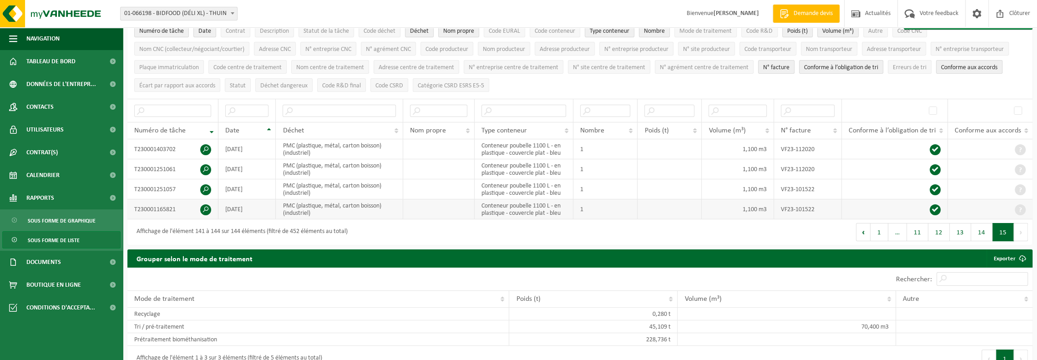
scroll to position [0, 0]
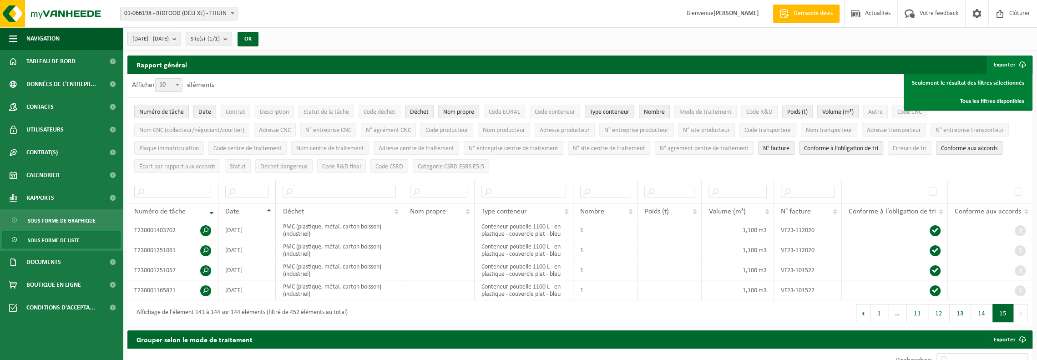
click at [181, 40] on b "submit" at bounding box center [176, 38] width 8 height 13
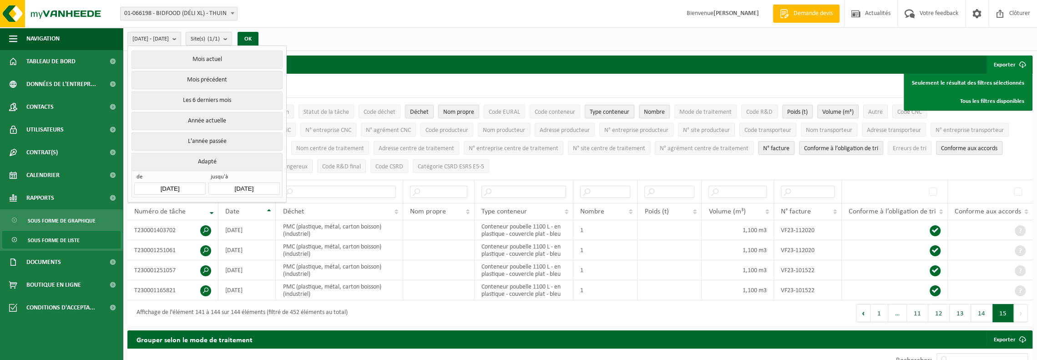
click at [253, 186] on input "2025-08-11" at bounding box center [243, 188] width 71 height 12
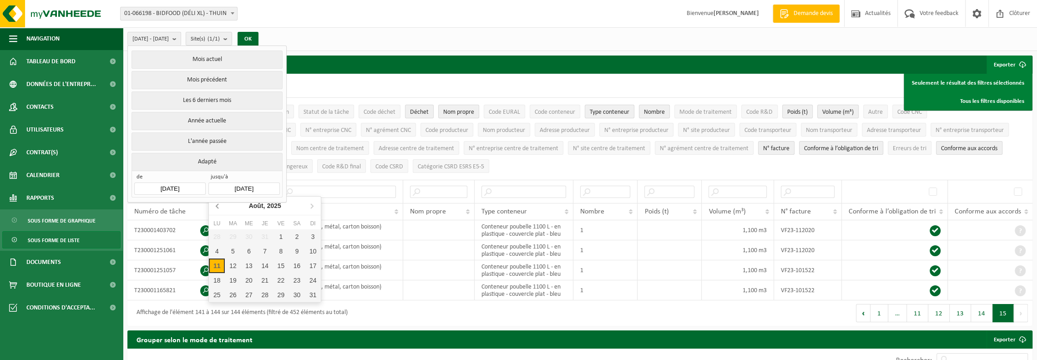
click at [218, 209] on icon at bounding box center [218, 205] width 15 height 15
click at [265, 293] on div "31" at bounding box center [265, 295] width 16 height 15
type input "[DATE]"
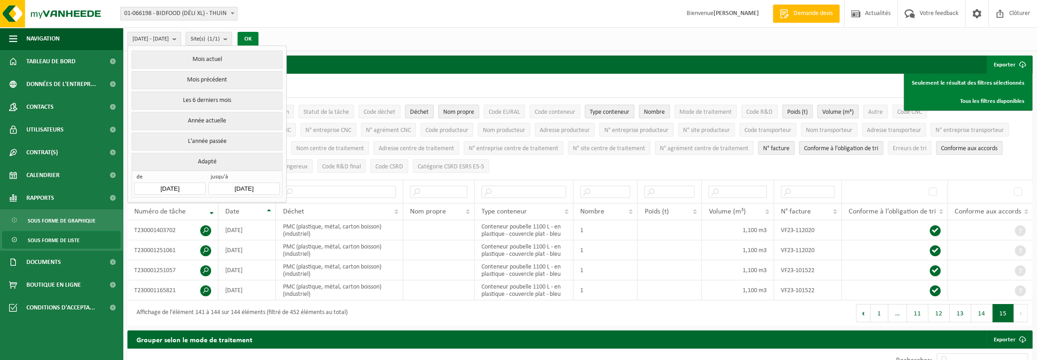
click at [258, 36] on button "OK" at bounding box center [247, 39] width 21 height 15
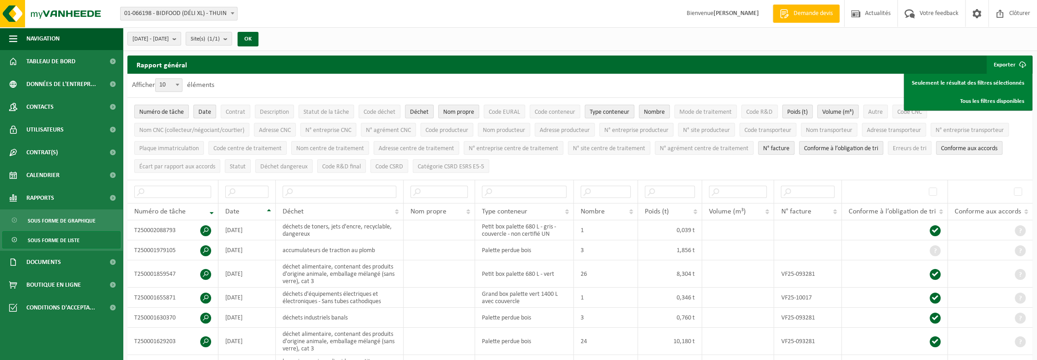
click at [997, 64] on button "Exporter" at bounding box center [1008, 65] width 45 height 18
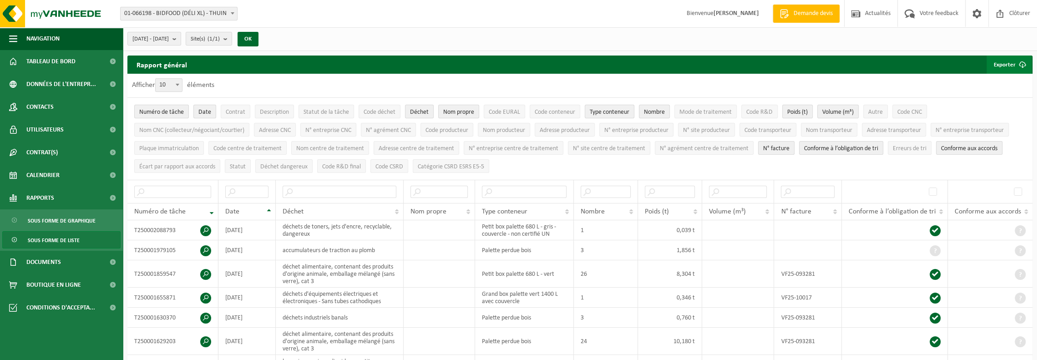
click at [997, 64] on button "Exporter" at bounding box center [1008, 65] width 45 height 18
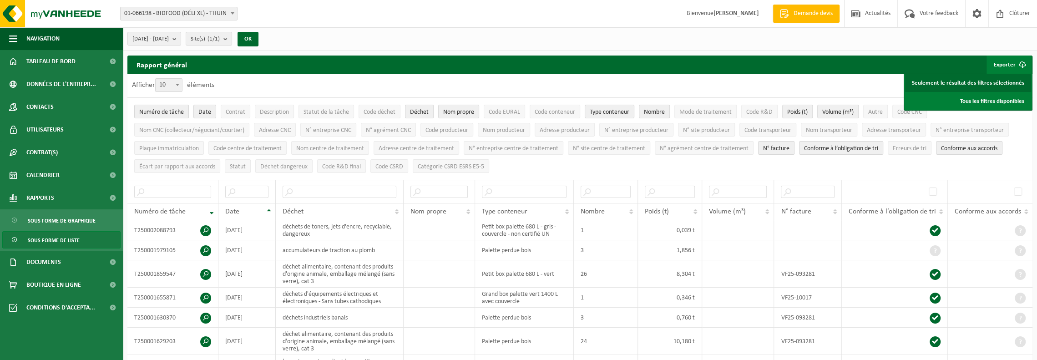
click at [976, 83] on link "Seulement le résultat des filtres sélectionnés" at bounding box center [968, 83] width 126 height 18
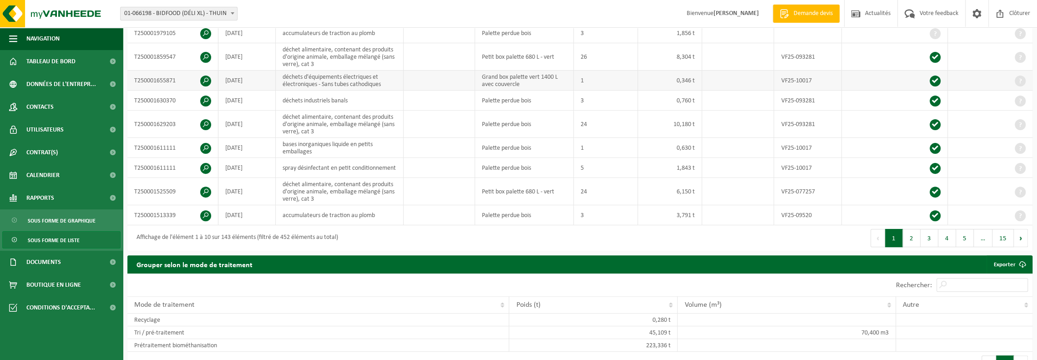
scroll to position [318, 0]
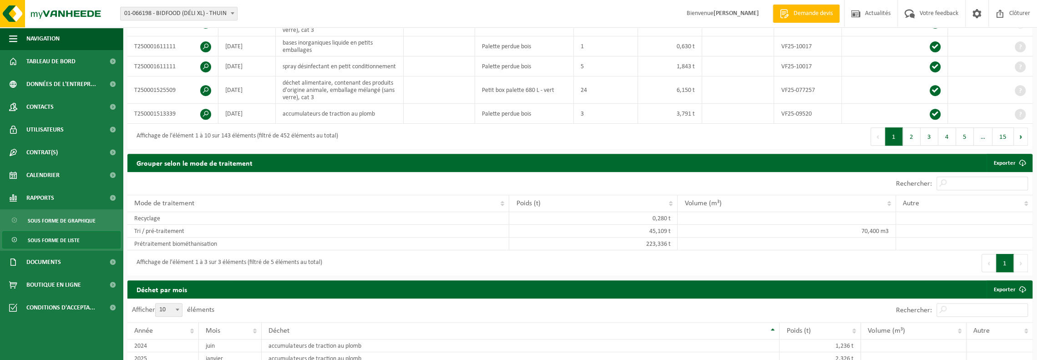
click at [683, 124] on div "Premier Précédent 1 2 3 4 5 … 15 Suivant Dernier" at bounding box center [806, 136] width 453 height 25
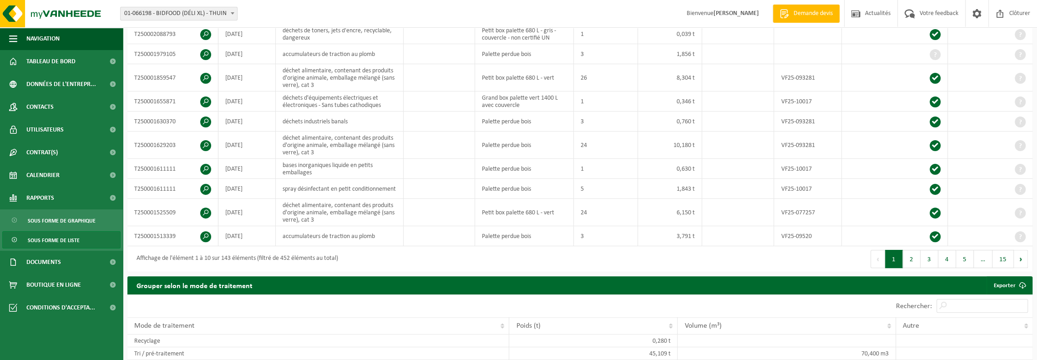
scroll to position [197, 0]
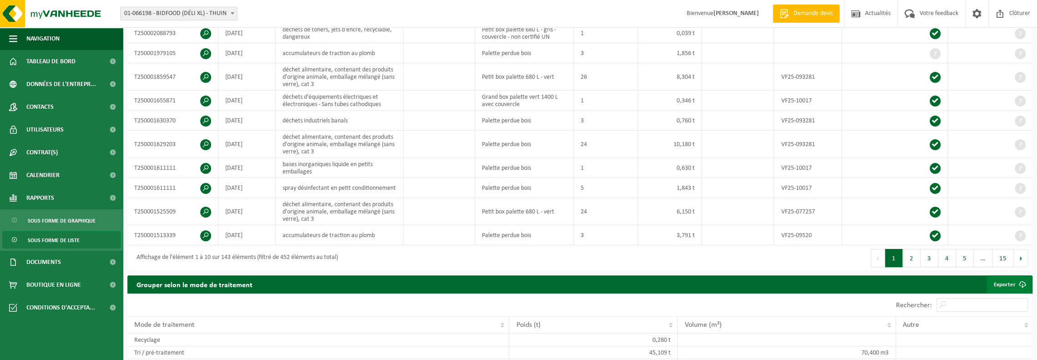
click at [999, 280] on link "Exporter" at bounding box center [1008, 284] width 45 height 18
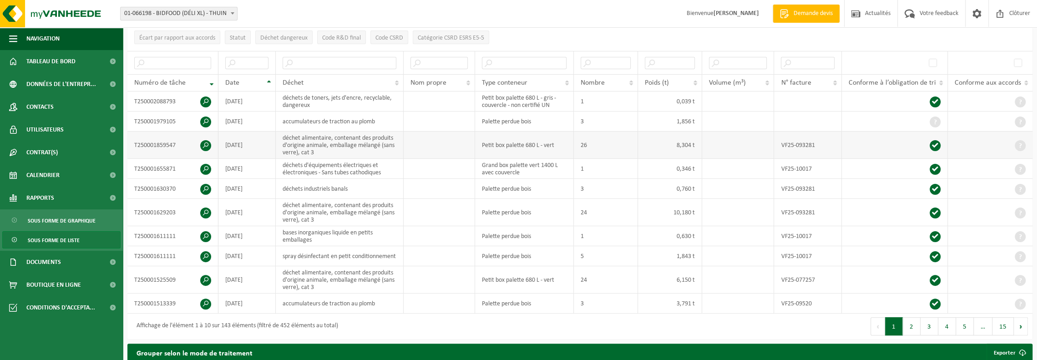
scroll to position [61, 0]
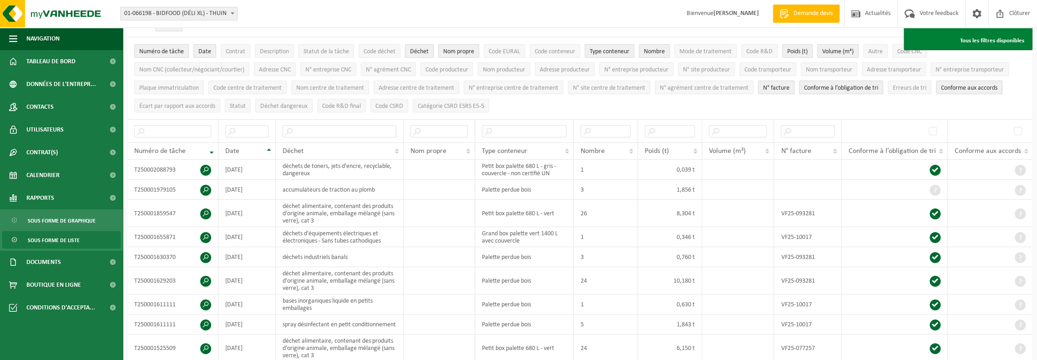
click at [419, 50] on span "Déchet" at bounding box center [419, 51] width 19 height 7
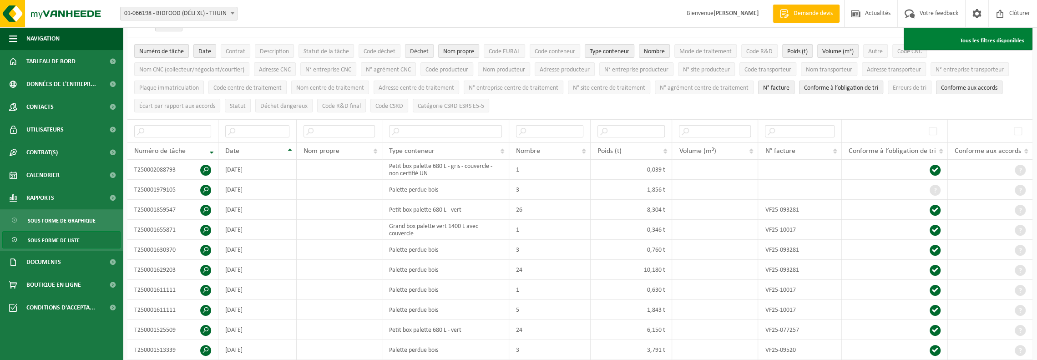
click at [419, 50] on span "Déchet" at bounding box center [419, 51] width 19 height 7
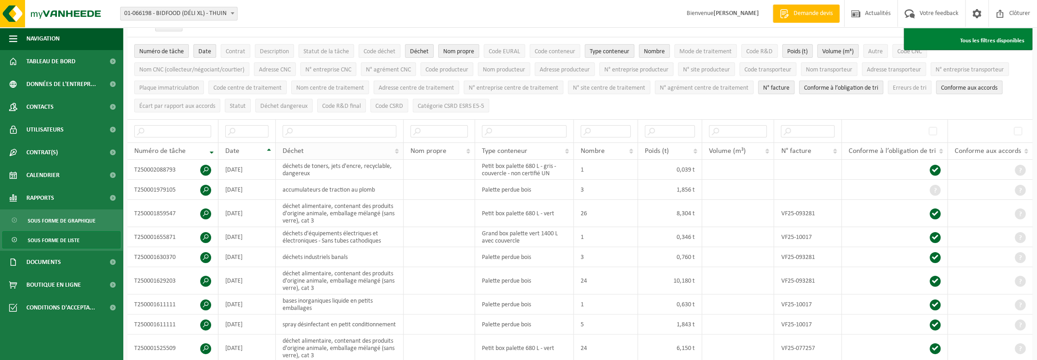
click at [396, 148] on th "Déchet" at bounding box center [339, 150] width 127 height 17
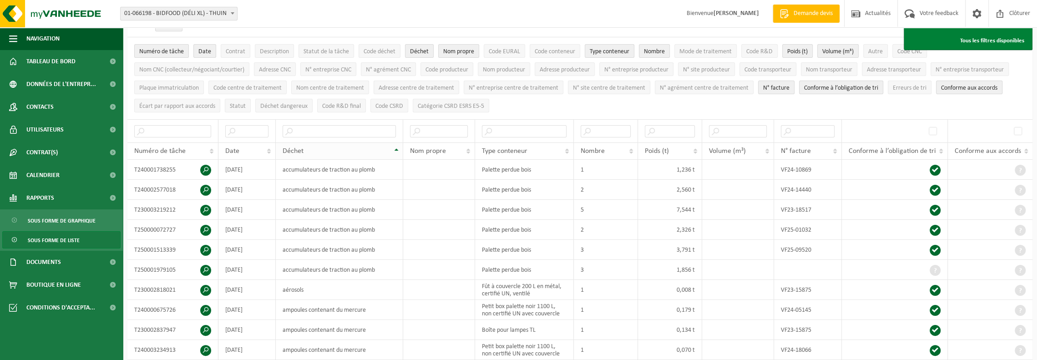
click at [399, 151] on th "Déchet" at bounding box center [339, 150] width 127 height 17
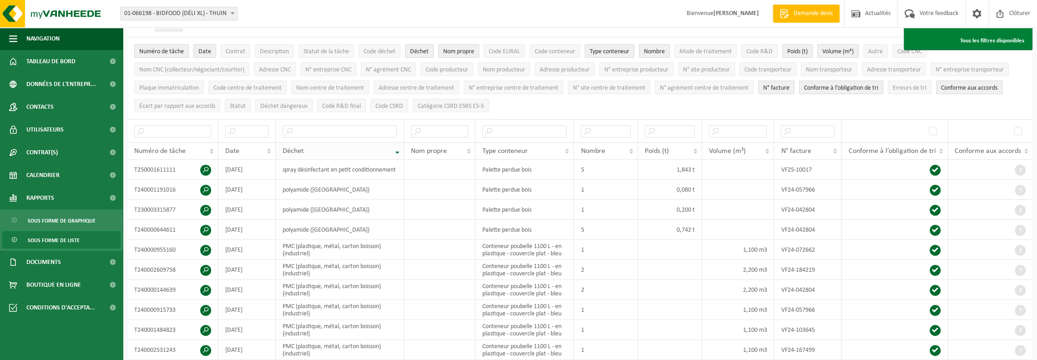
click at [399, 149] on th "Déchet" at bounding box center [340, 150] width 128 height 17
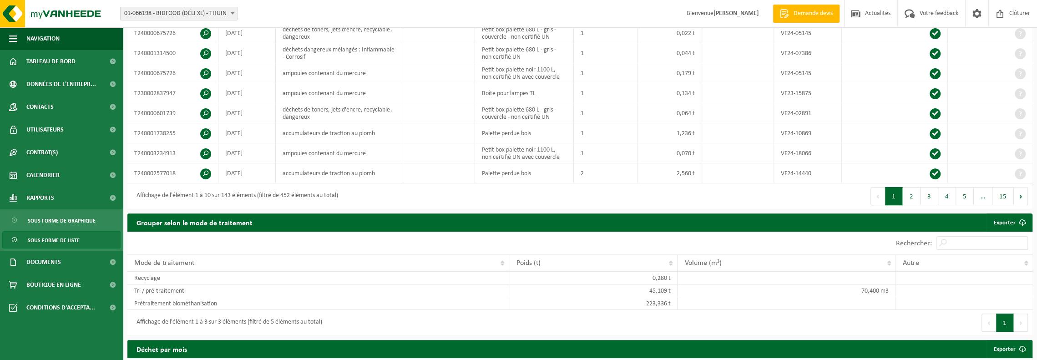
scroll to position [242, 0]
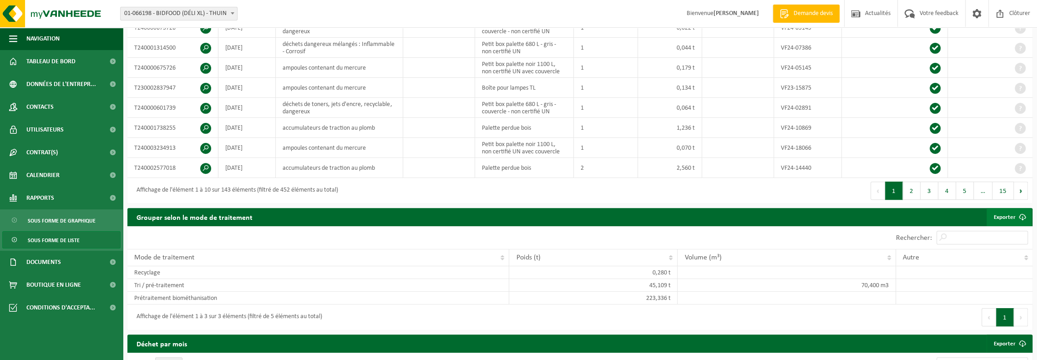
click at [998, 212] on link "Exporter" at bounding box center [1008, 217] width 45 height 18
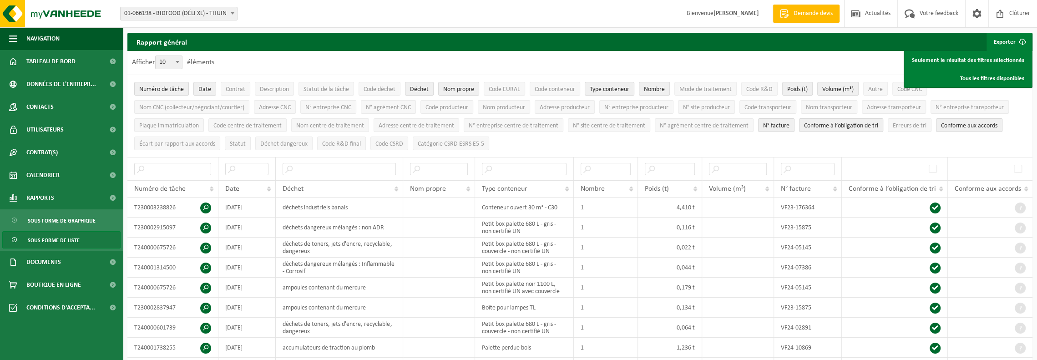
scroll to position [0, 0]
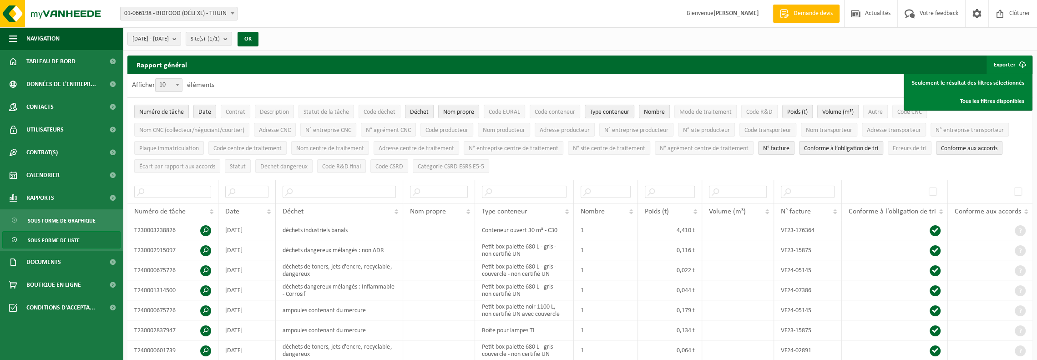
click at [1007, 63] on button "Exporter" at bounding box center [1008, 65] width 45 height 18
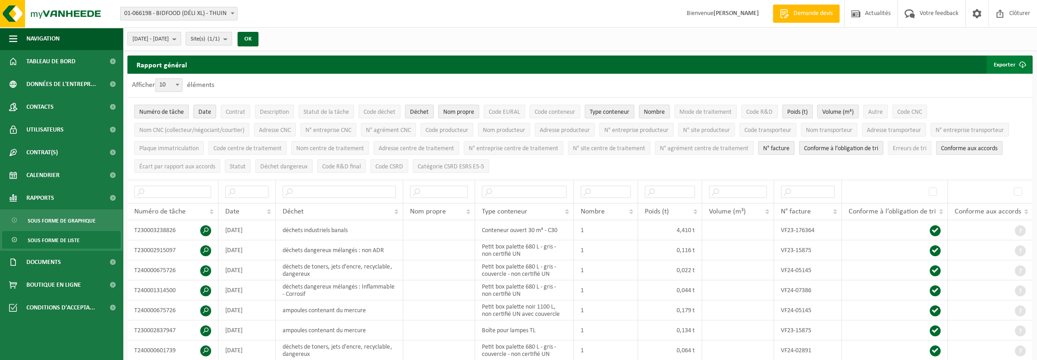
click at [1007, 63] on button "Exporter" at bounding box center [1008, 65] width 45 height 18
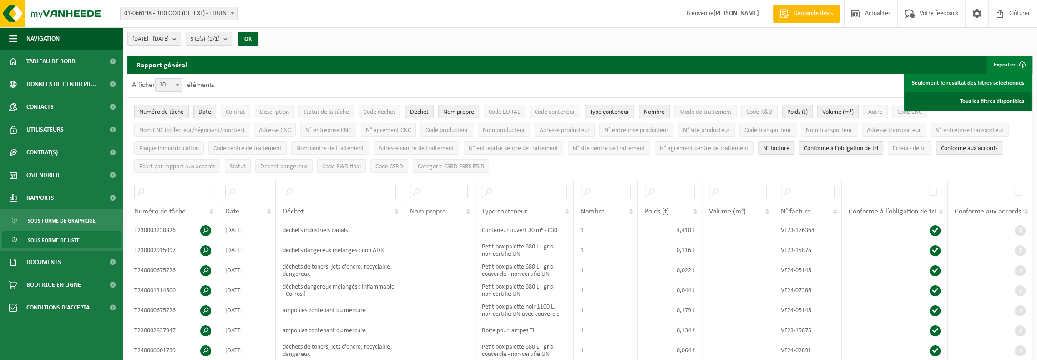
click at [991, 100] on link "Tous les filtres disponibles" at bounding box center [968, 101] width 126 height 18
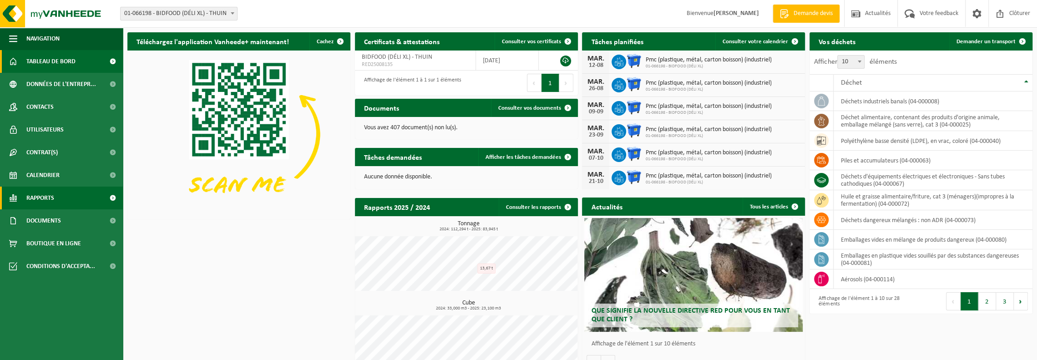
click at [33, 197] on span "Rapports" at bounding box center [40, 198] width 28 height 23
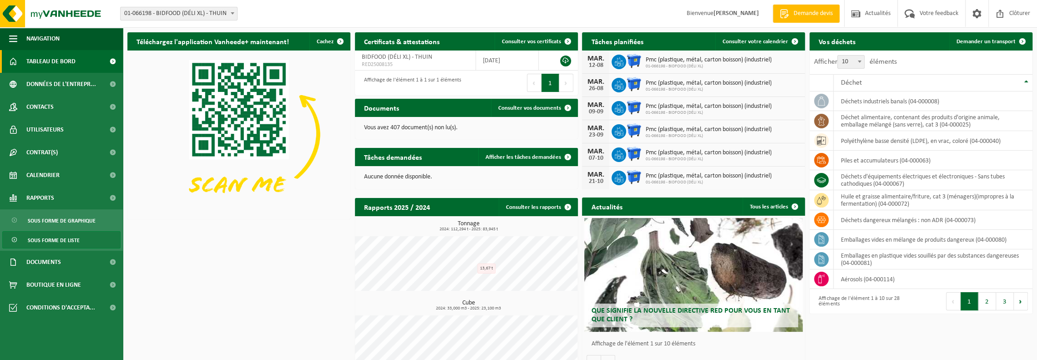
click at [46, 239] on span "Sous forme de liste" at bounding box center [54, 240] width 52 height 17
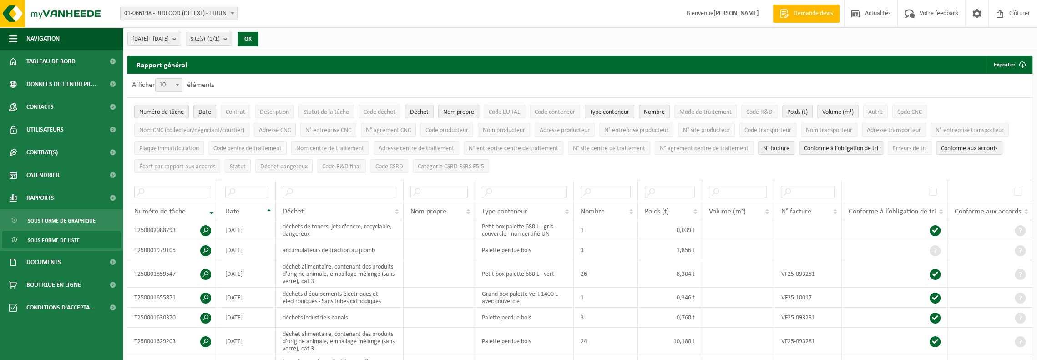
click at [202, 111] on span "Date" at bounding box center [204, 112] width 13 height 7
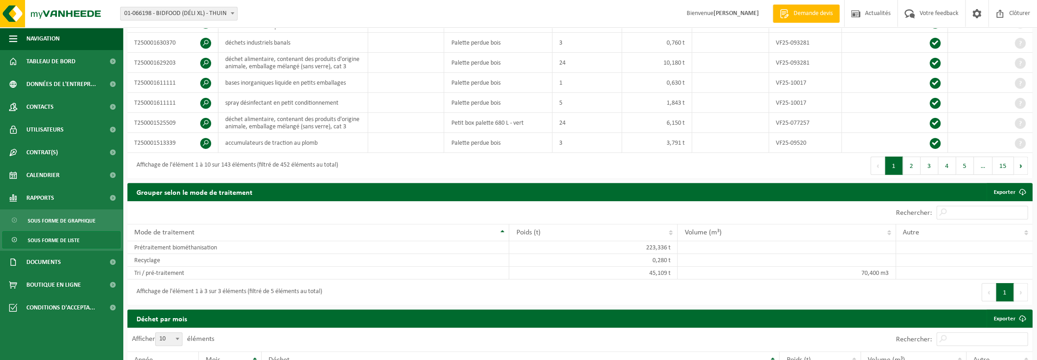
scroll to position [273, 0]
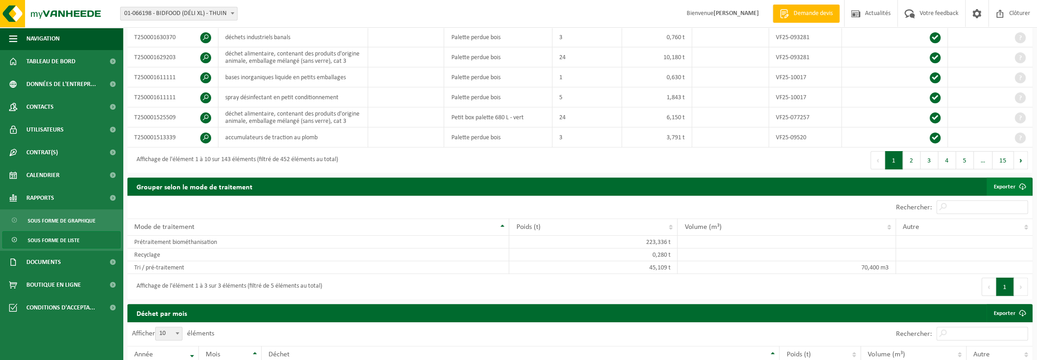
click at [997, 181] on link "Exporter" at bounding box center [1008, 186] width 45 height 18
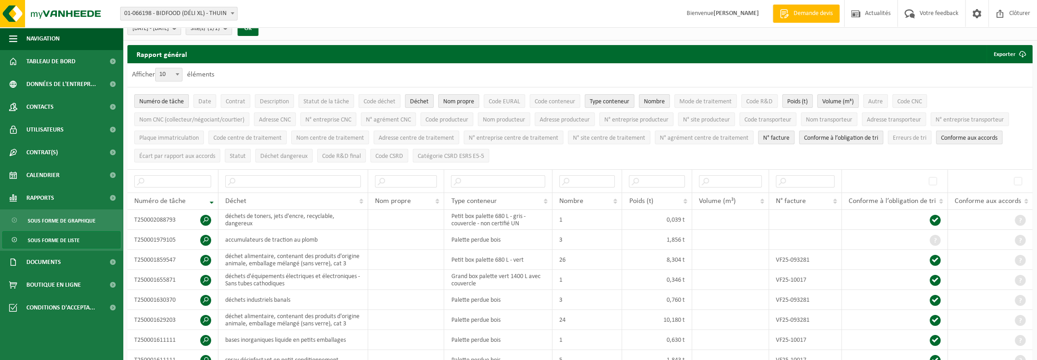
scroll to position [0, 0]
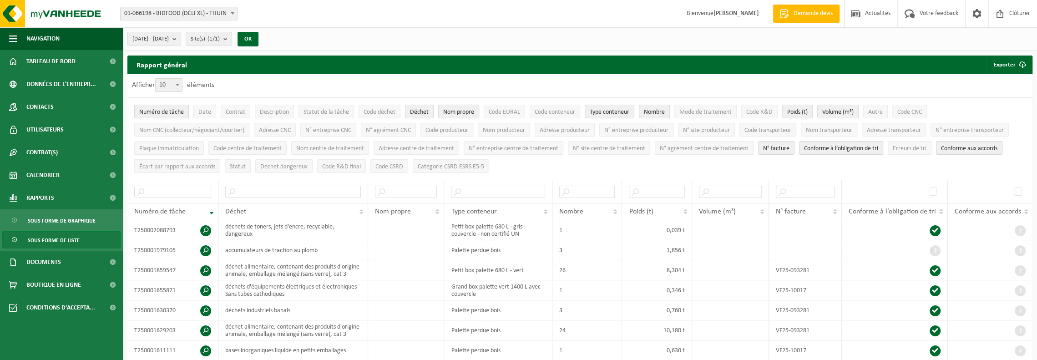
click at [448, 112] on span "Nom propre" at bounding box center [458, 112] width 31 height 7
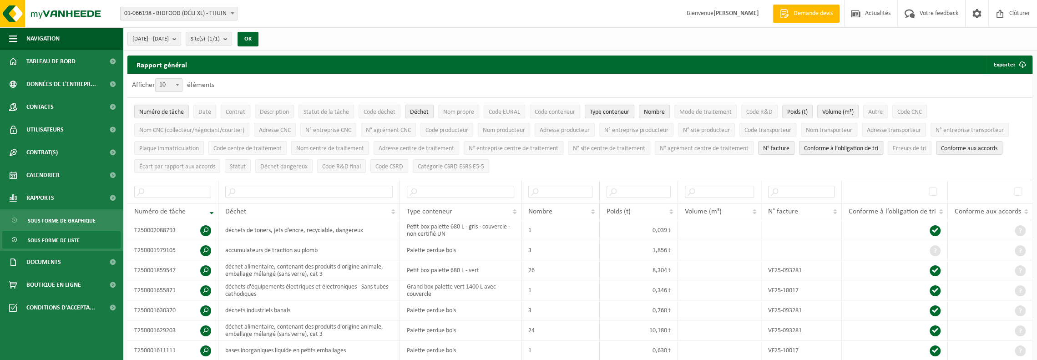
click at [826, 146] on span "Conforme à l’obligation de tri" at bounding box center [841, 148] width 74 height 7
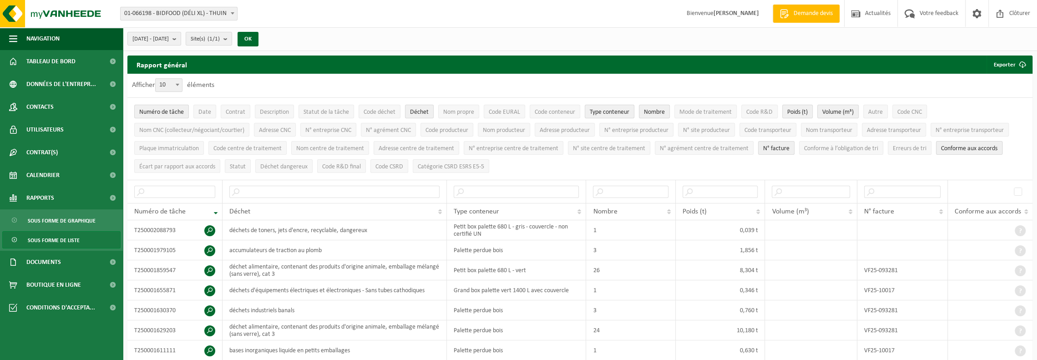
click at [952, 147] on span "Conforme aux accords" at bounding box center [969, 148] width 56 height 7
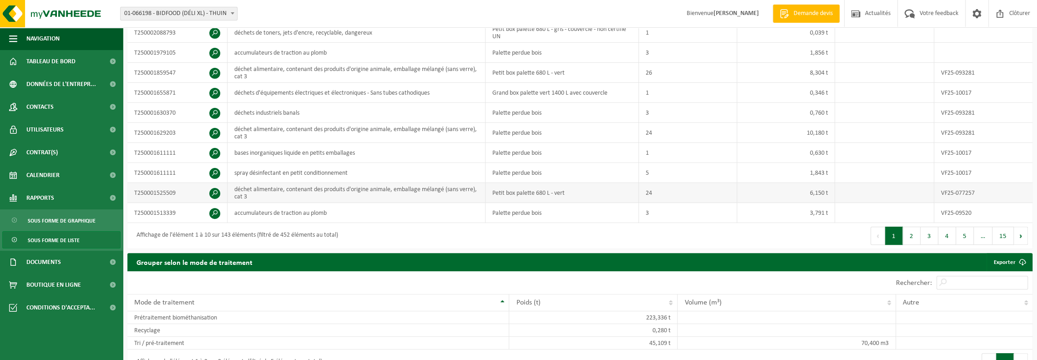
scroll to position [182, 0]
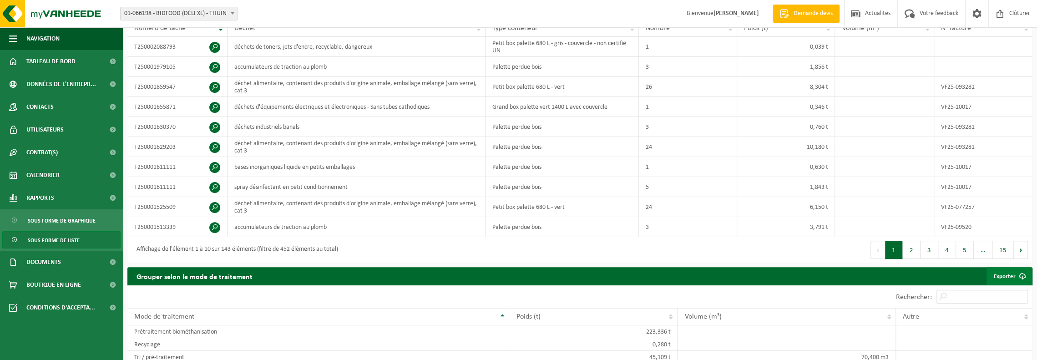
click at [1000, 272] on link "Exporter" at bounding box center [1008, 276] width 45 height 18
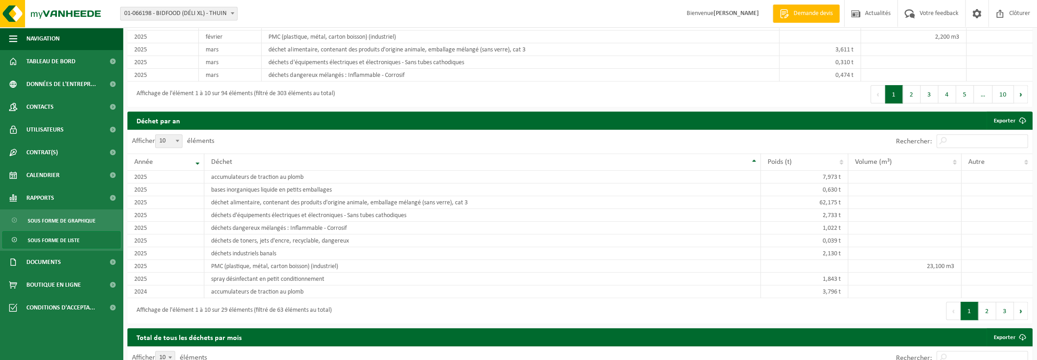
scroll to position [699, 0]
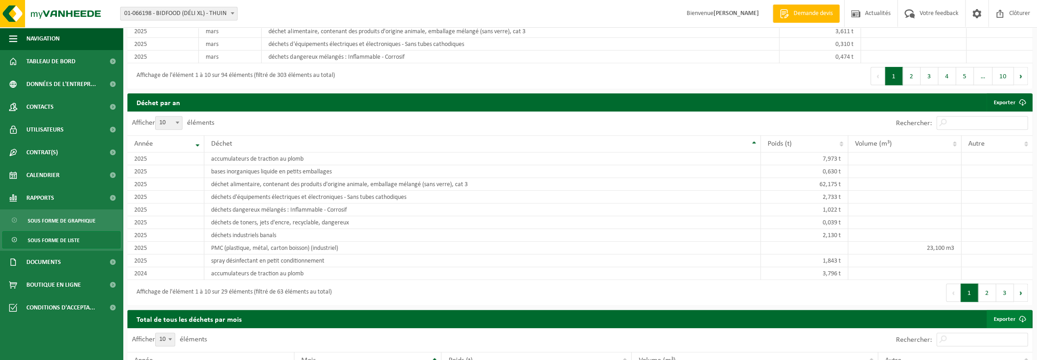
click at [1001, 311] on link "Exporter" at bounding box center [1008, 319] width 45 height 18
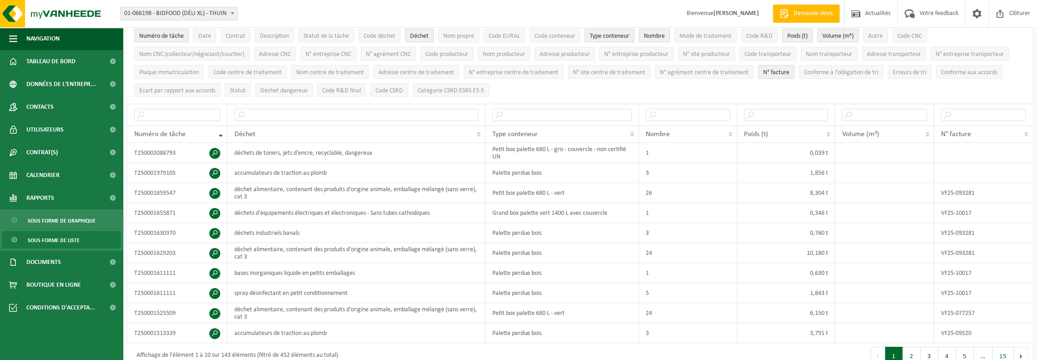
scroll to position [136, 0]
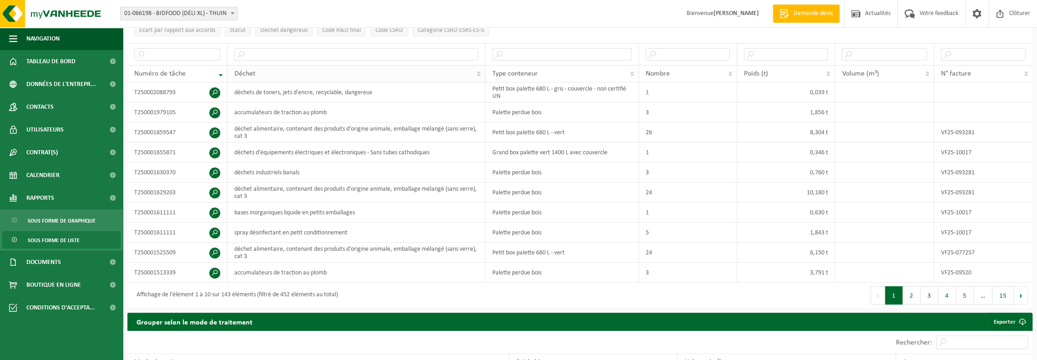
click at [478, 70] on th "Déchet" at bounding box center [356, 73] width 258 height 17
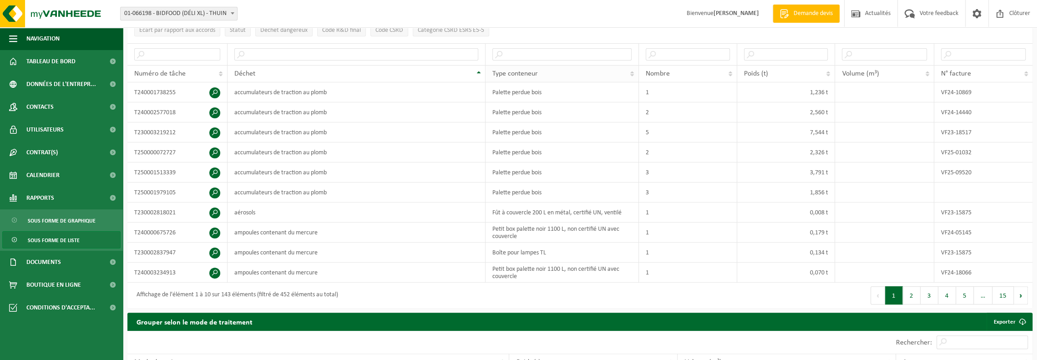
click at [632, 72] on th "Type conteneur" at bounding box center [561, 73] width 153 height 17
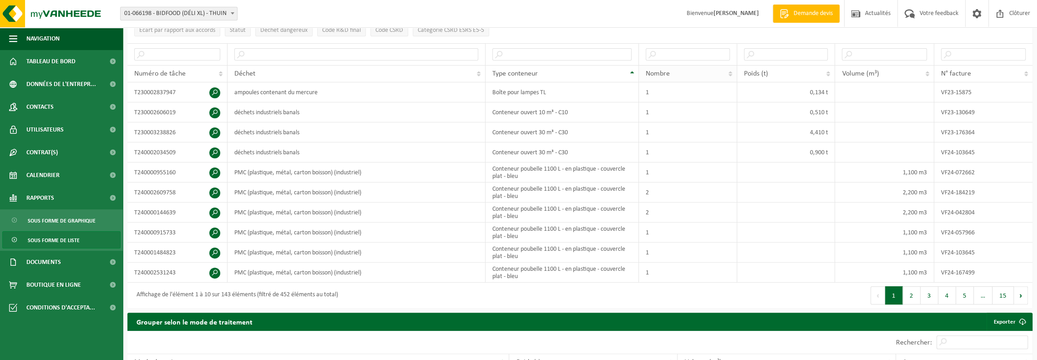
click at [730, 73] on th "Nombre" at bounding box center [688, 73] width 98 height 17
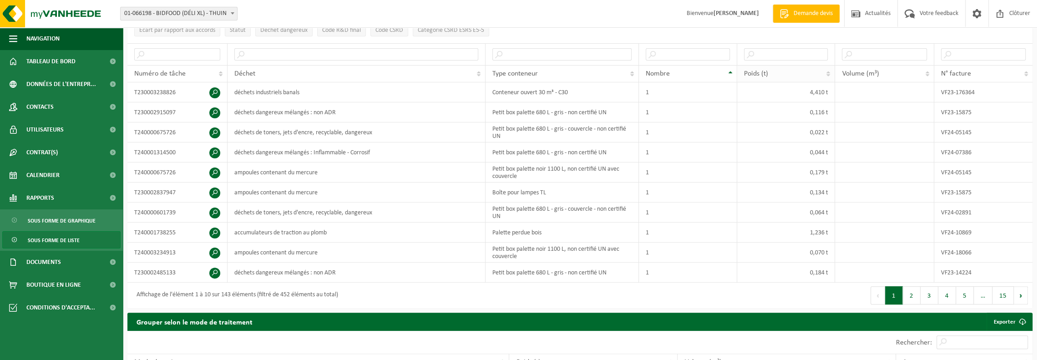
click at [828, 73] on th "Poids (t)" at bounding box center [786, 73] width 98 height 17
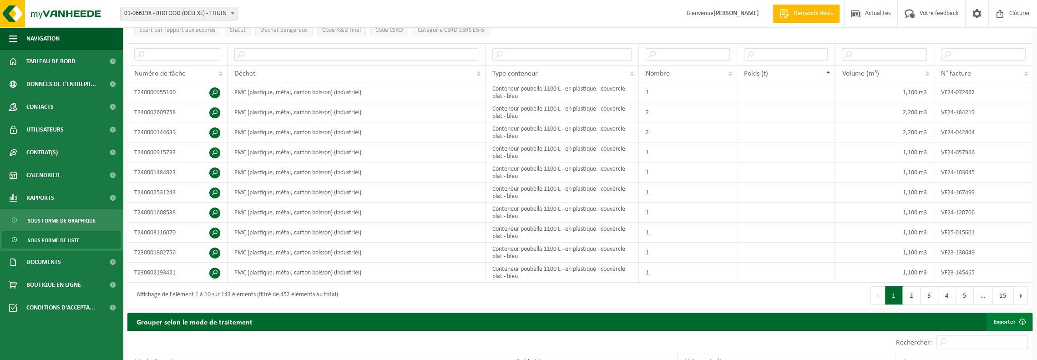
click at [991, 317] on link "Exporter" at bounding box center [1008, 322] width 45 height 18
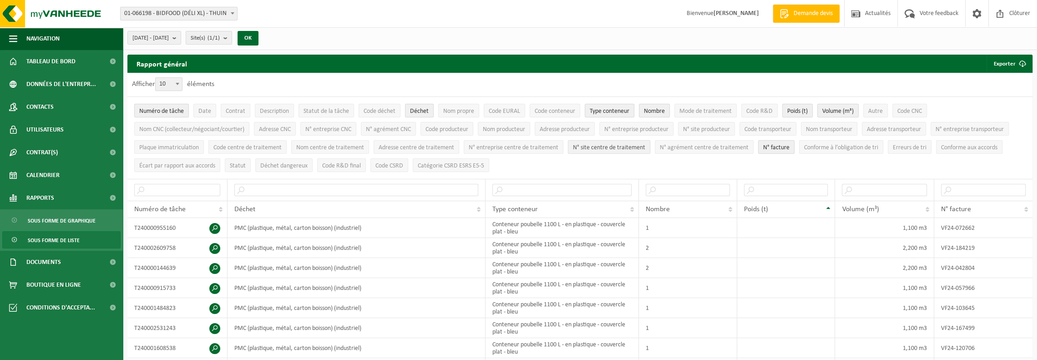
scroll to position [0, 0]
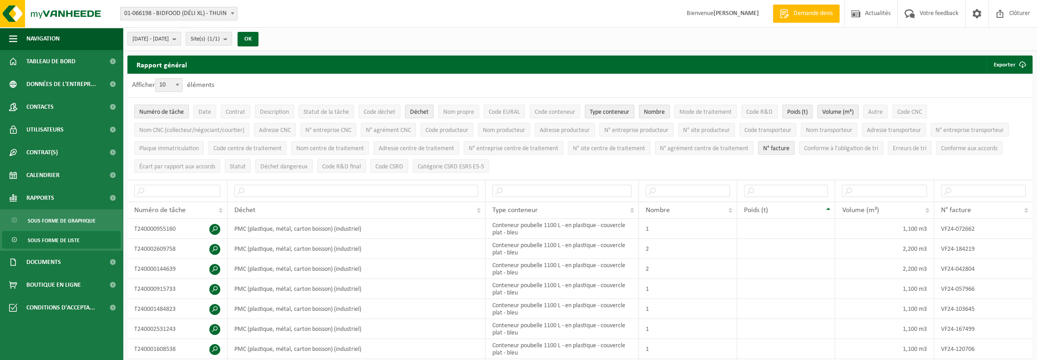
click at [179, 87] on span at bounding box center [177, 85] width 9 height 12
click at [179, 79] on select "10 25 50 100" at bounding box center [170, 78] width 27 height 0
click at [179, 87] on span at bounding box center [177, 85] width 9 height 12
click at [179, 79] on select "10 25 50 100" at bounding box center [170, 78] width 27 height 0
click at [166, 113] on span "Numéro de tâche" at bounding box center [161, 112] width 45 height 7
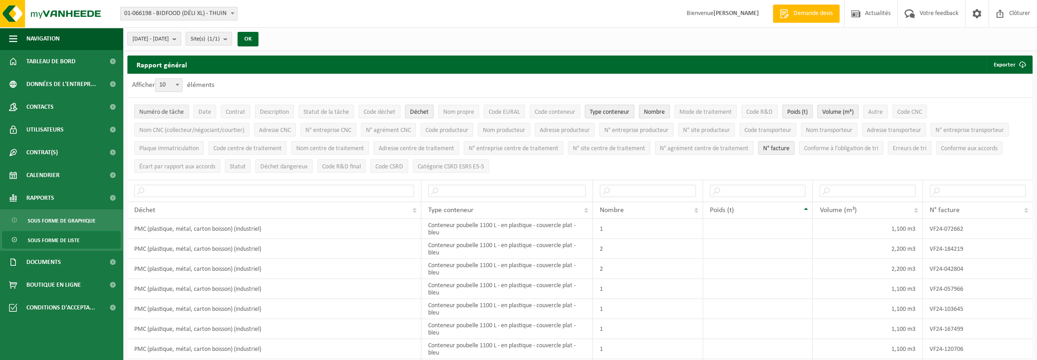
click at [166, 113] on span "Numéro de tâche" at bounding box center [161, 112] width 45 height 7
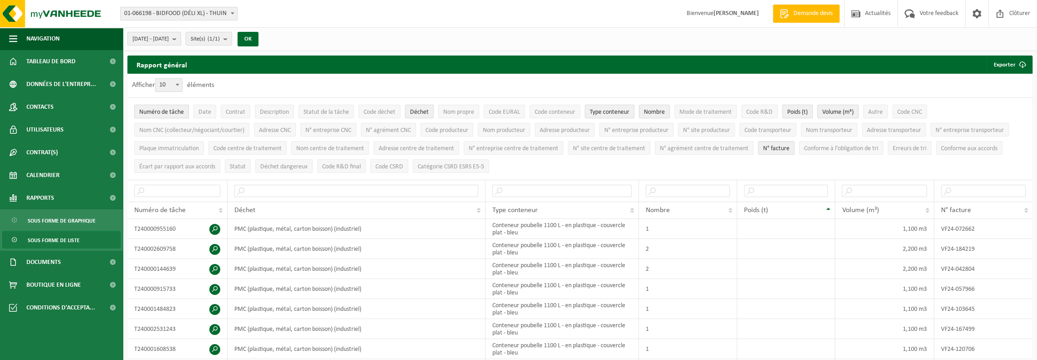
click at [166, 113] on span "Numéro de tâche" at bounding box center [161, 112] width 45 height 7
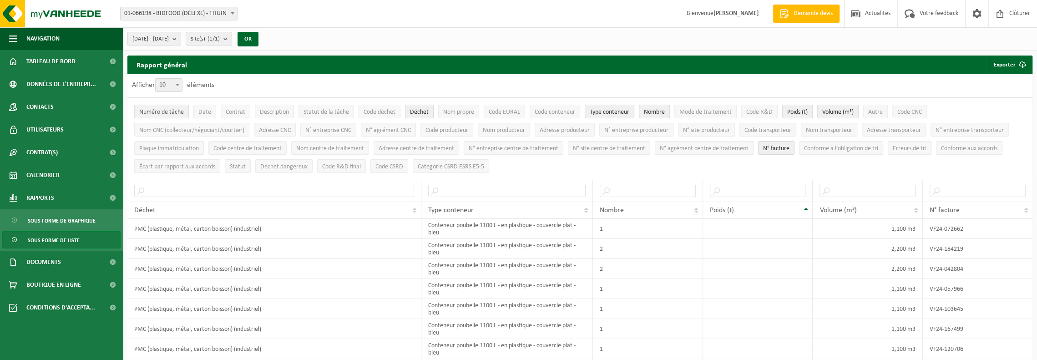
click at [166, 113] on span "Numéro de tâche" at bounding box center [161, 112] width 45 height 7
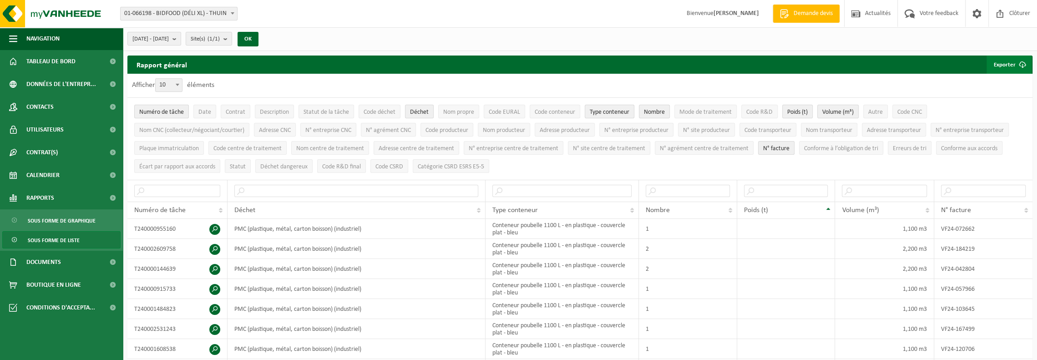
click at [996, 64] on button "Exporter" at bounding box center [1008, 65] width 45 height 18
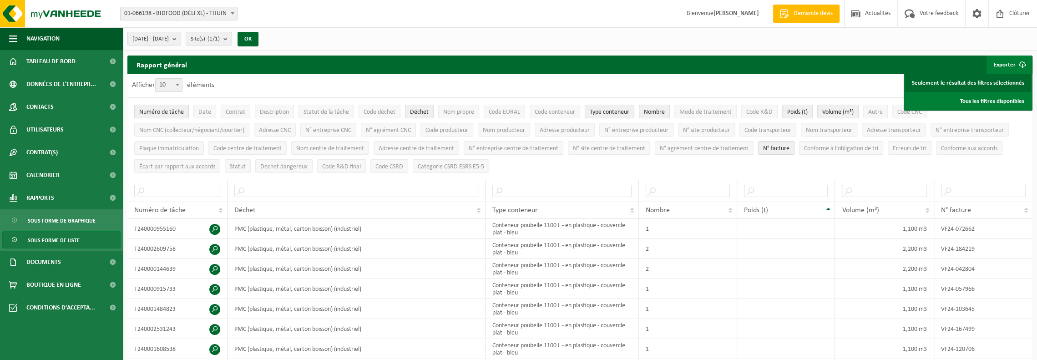
click at [969, 81] on link "Seulement le résultat des filtres sélectionnés" at bounding box center [968, 83] width 126 height 18
click at [200, 112] on span "Date" at bounding box center [204, 112] width 13 height 7
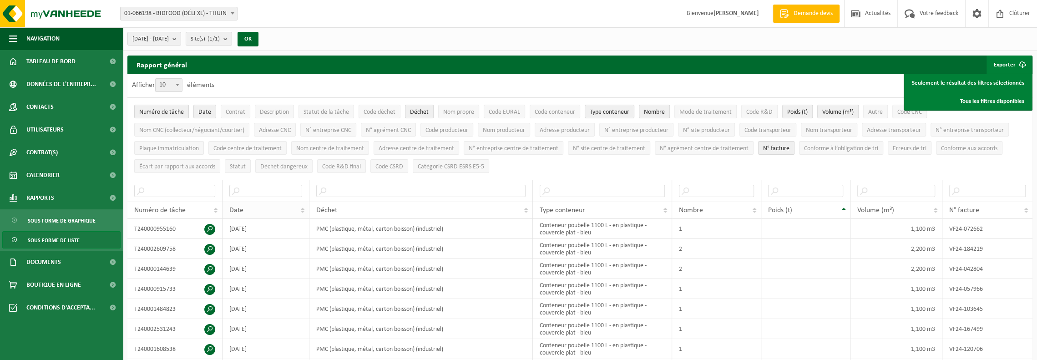
click at [303, 206] on th "Date" at bounding box center [265, 210] width 87 height 17
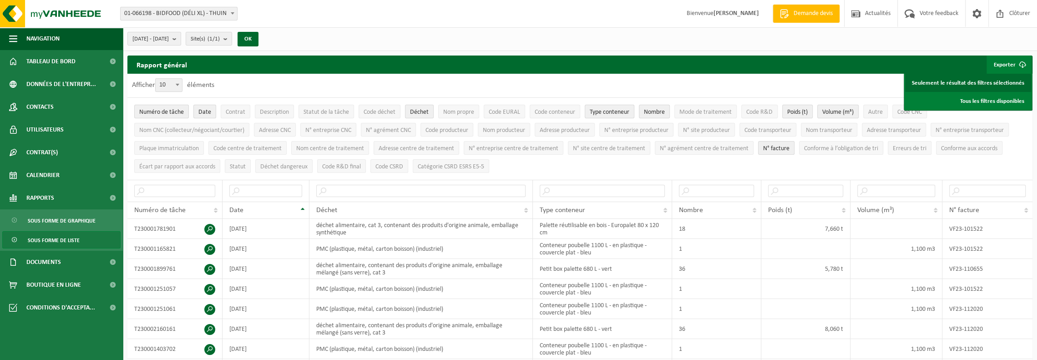
click at [964, 86] on link "Seulement le résultat des filtres sélectionnés" at bounding box center [968, 83] width 126 height 18
